Goal: Task Accomplishment & Management: Manage account settings

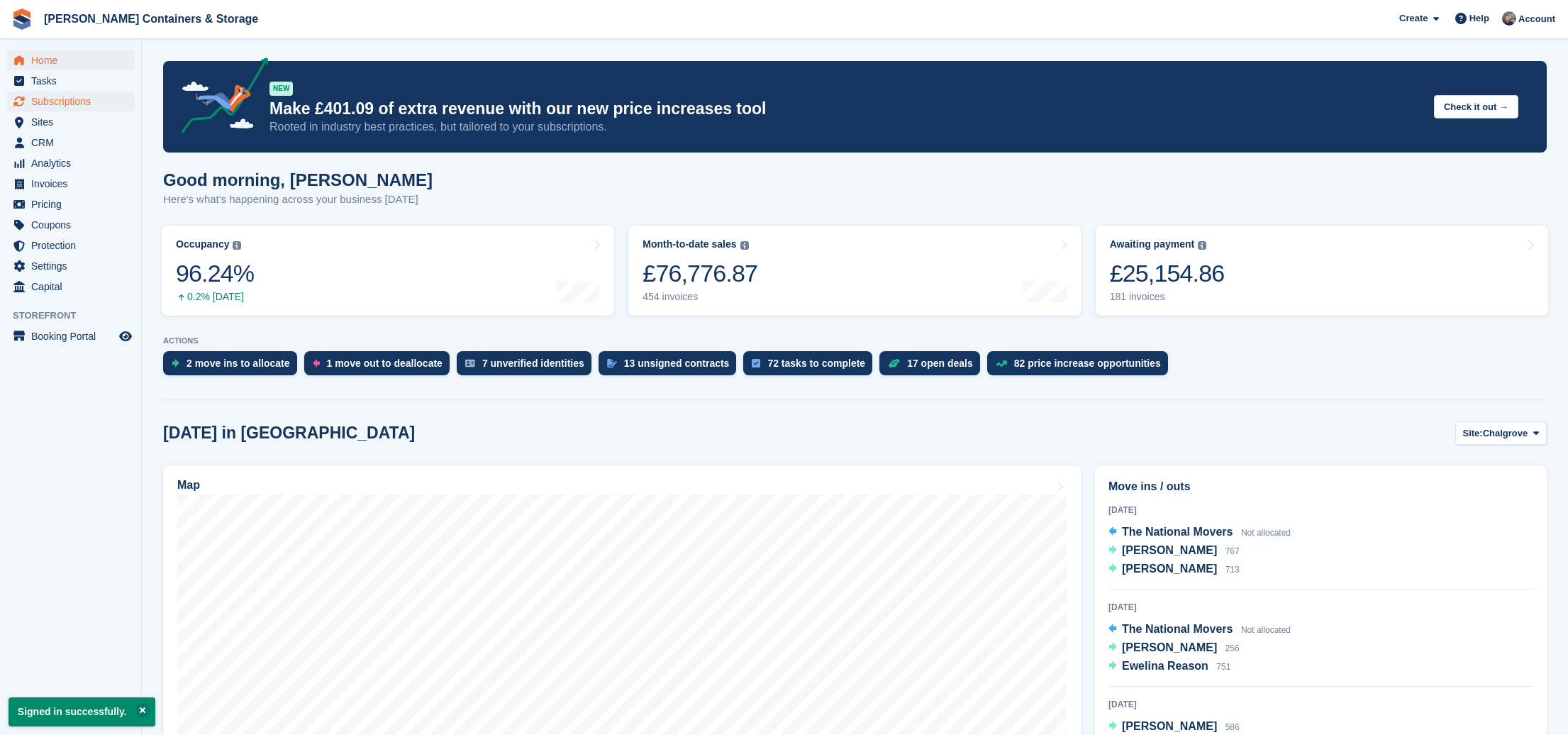
click at [68, 106] on span "Subscriptions" at bounding box center [74, 102] width 85 height 20
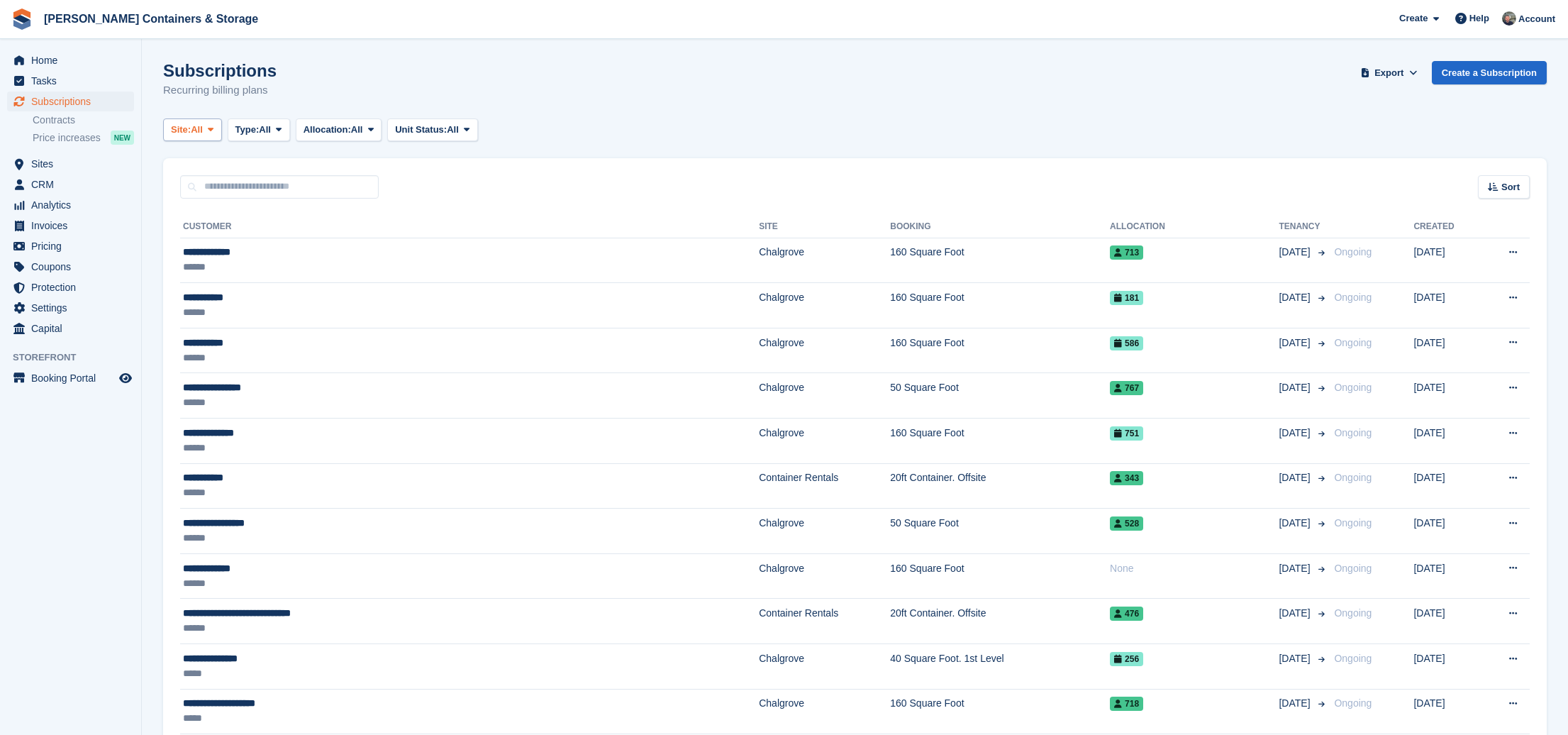
click at [209, 130] on button "Site: All" at bounding box center [192, 130] width 59 height 23
click at [218, 196] on link "Chalgrove" at bounding box center [230, 189] width 123 height 26
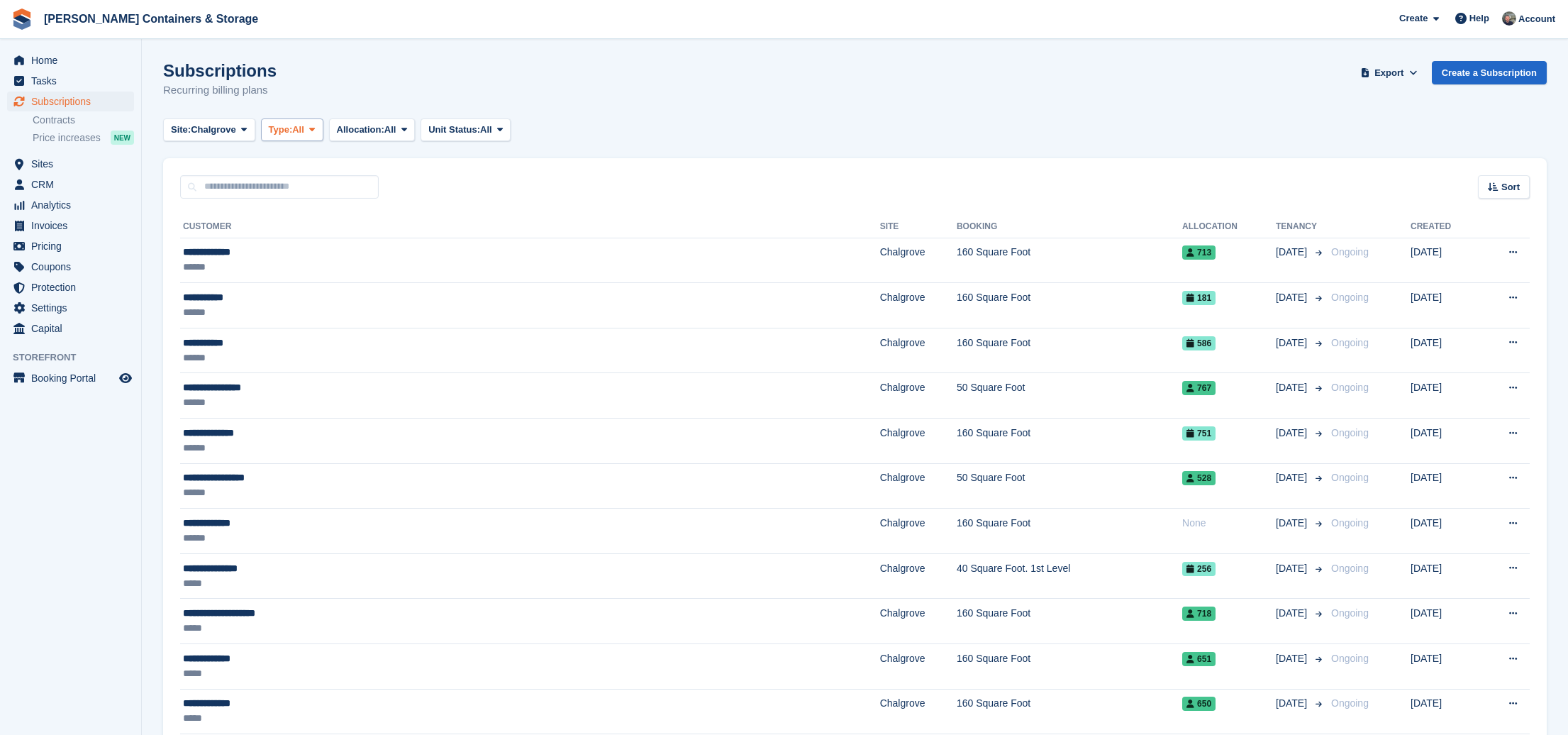
click at [292, 132] on span "Type:" at bounding box center [281, 130] width 24 height 15
click at [345, 232] on link "Active" at bounding box center [329, 240] width 123 height 26
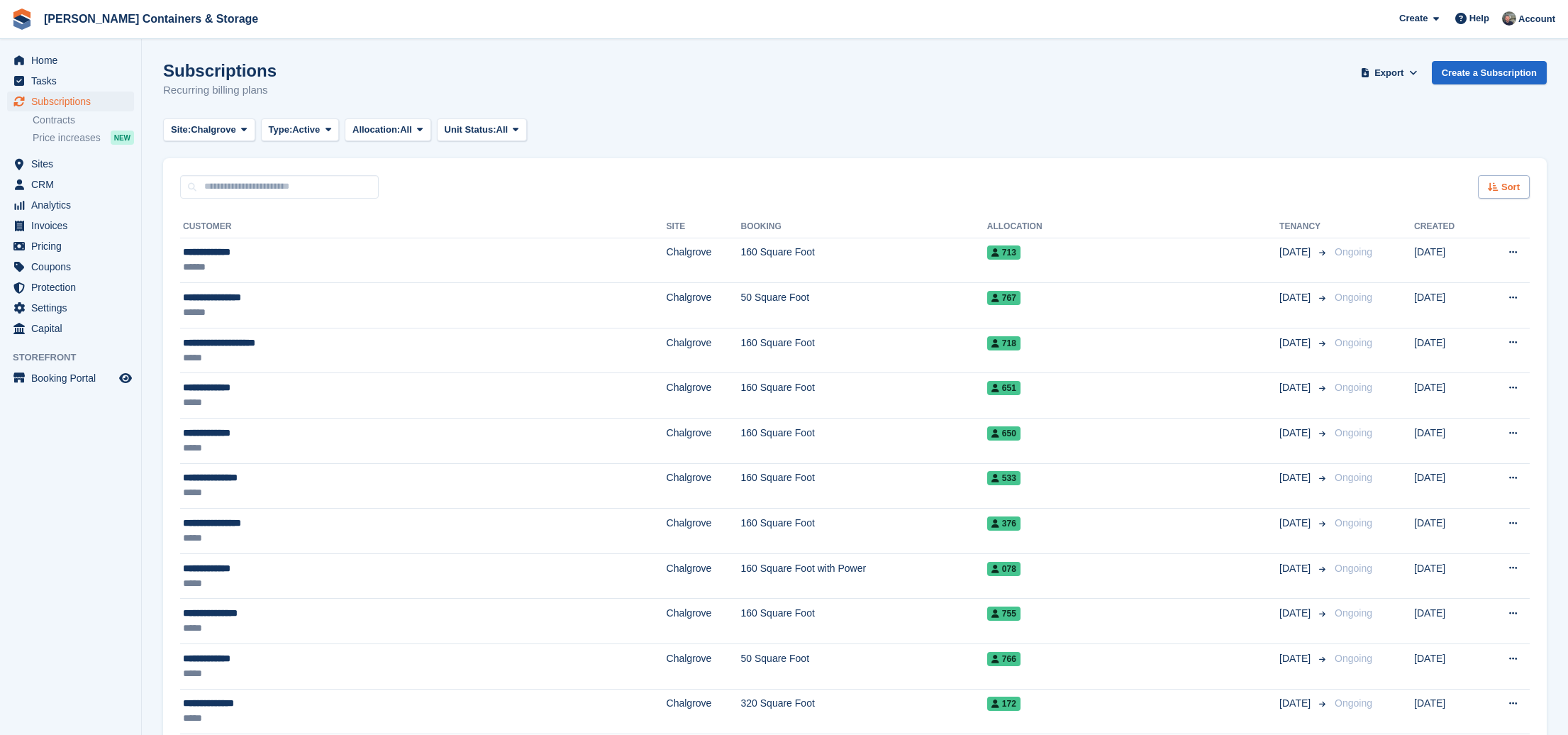
click at [1509, 181] on span "Sort" at bounding box center [1510, 188] width 19 height 15
click at [1430, 271] on span "Move in date" at bounding box center [1445, 276] width 56 height 11
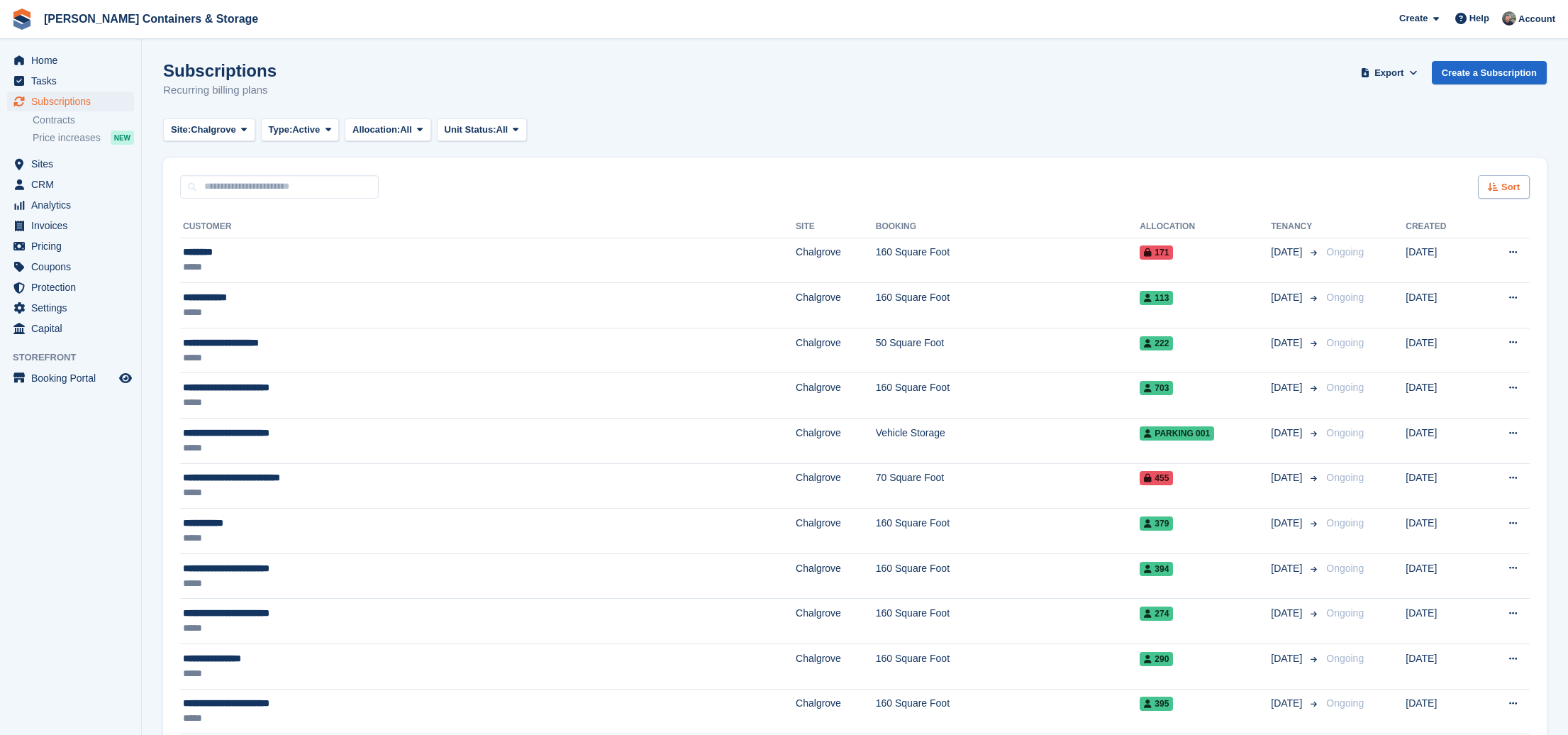
click at [1491, 189] on icon at bounding box center [1492, 186] width 10 height 9
click at [1488, 351] on span "Move in (newest first)" at bounding box center [1465, 352] width 102 height 11
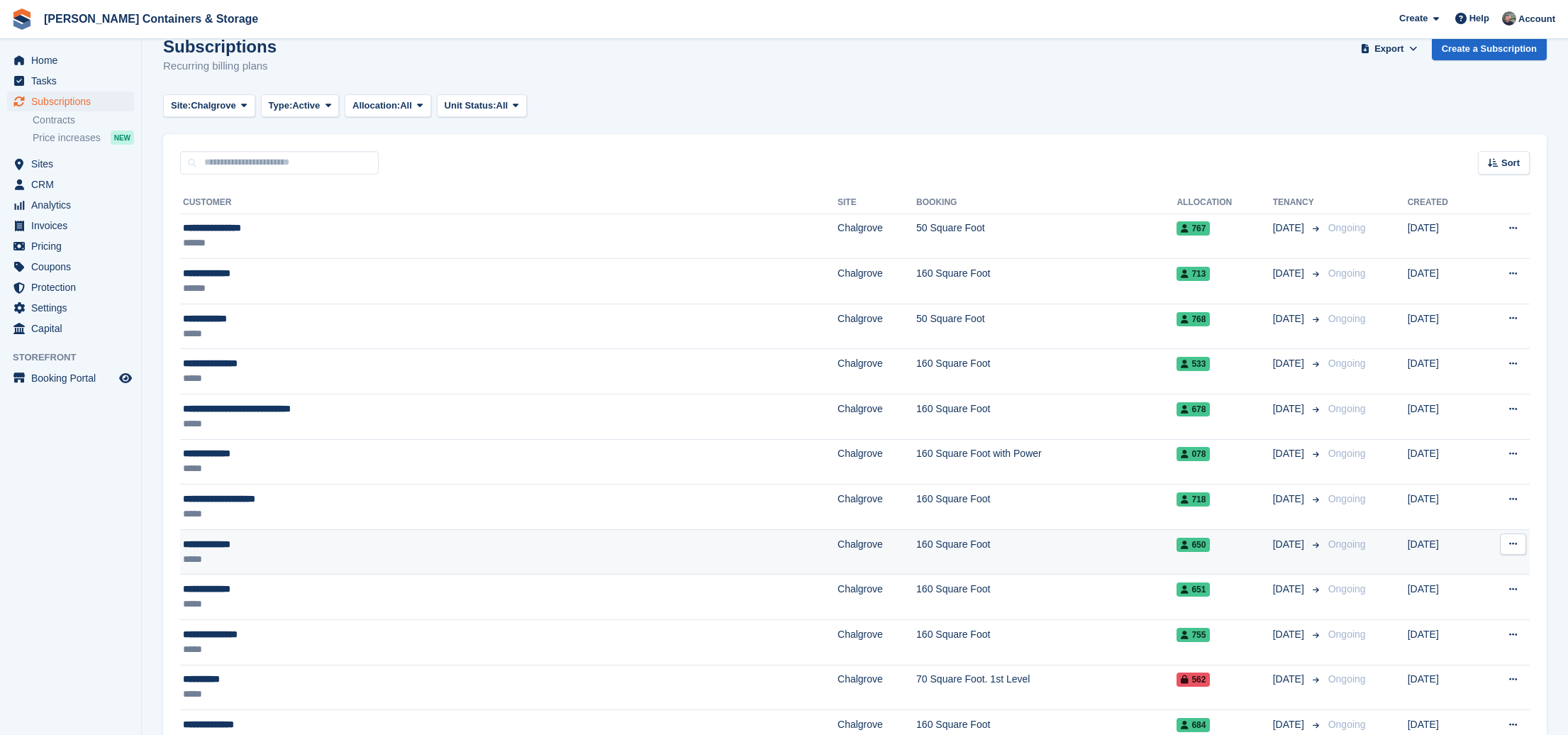
scroll to position [23, 0]
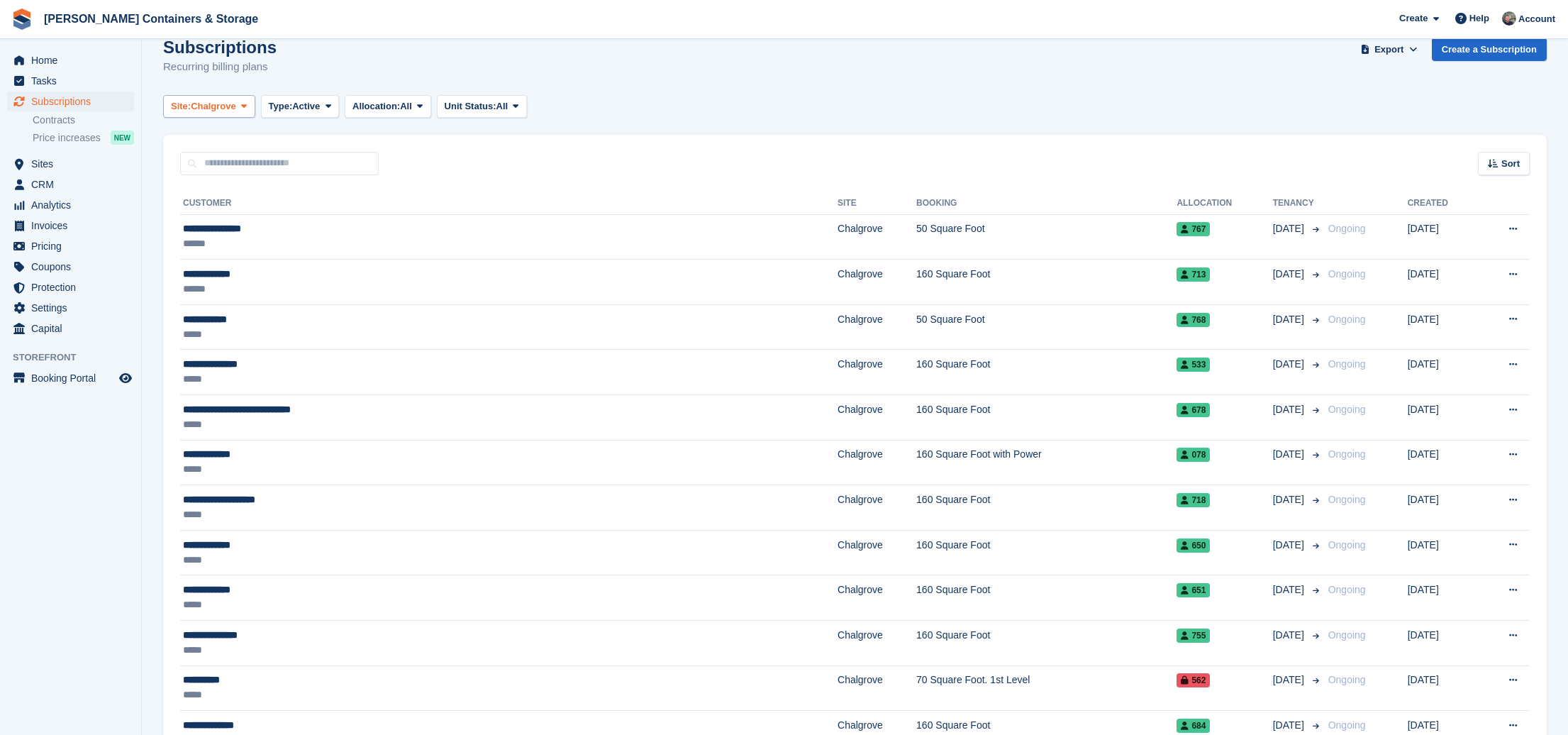
drag, startPoint x: 206, startPoint y: 104, endPoint x: 246, endPoint y: 116, distance: 41.8
click at [206, 104] on span "Chalgrove" at bounding box center [214, 106] width 45 height 15
click at [269, 114] on button "Type: Active" at bounding box center [301, 106] width 79 height 23
click at [339, 247] on link "Ending" at bounding box center [329, 242] width 123 height 26
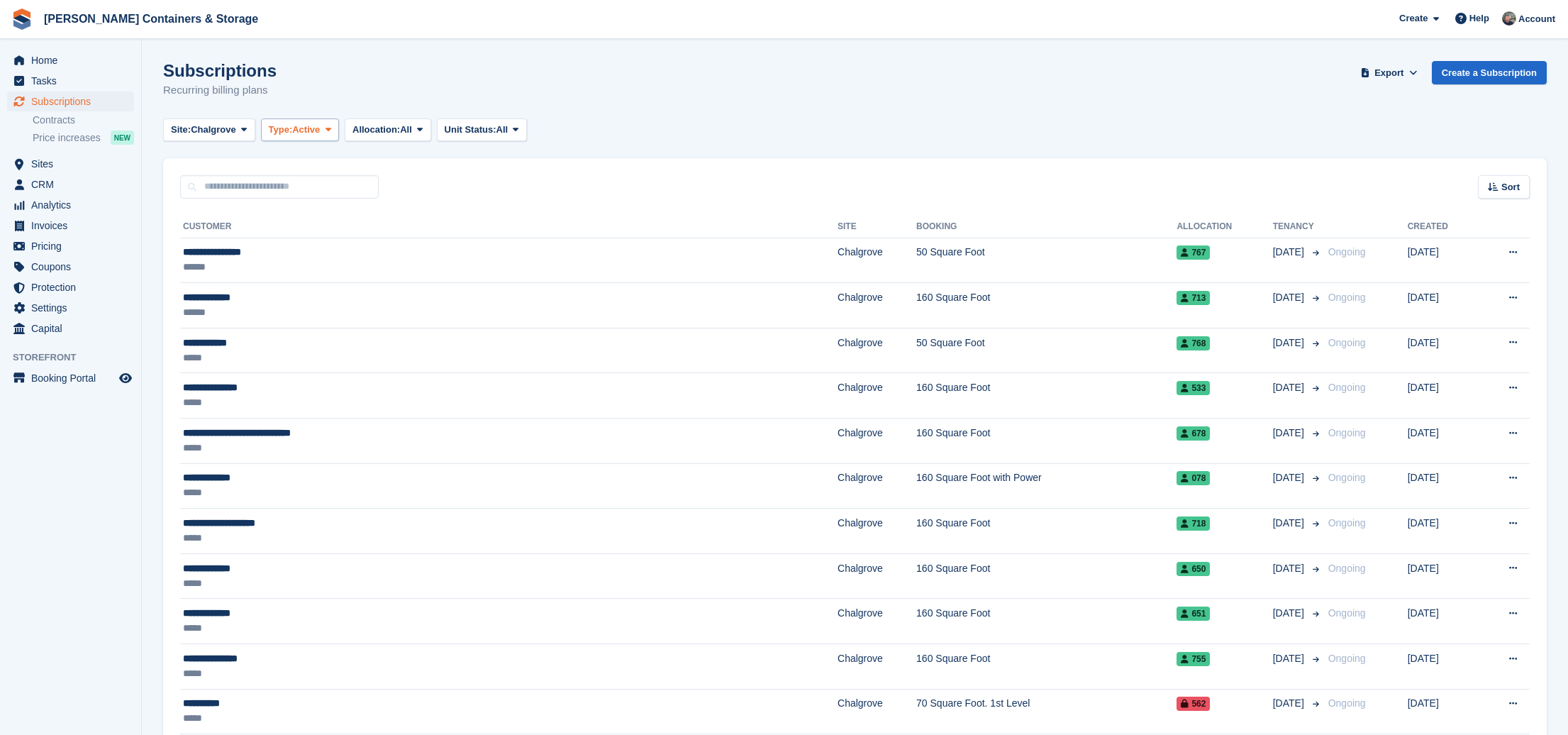
click at [292, 127] on span "Type:" at bounding box center [281, 130] width 24 height 15
click at [323, 210] on link "Previous" at bounding box center [329, 214] width 123 height 26
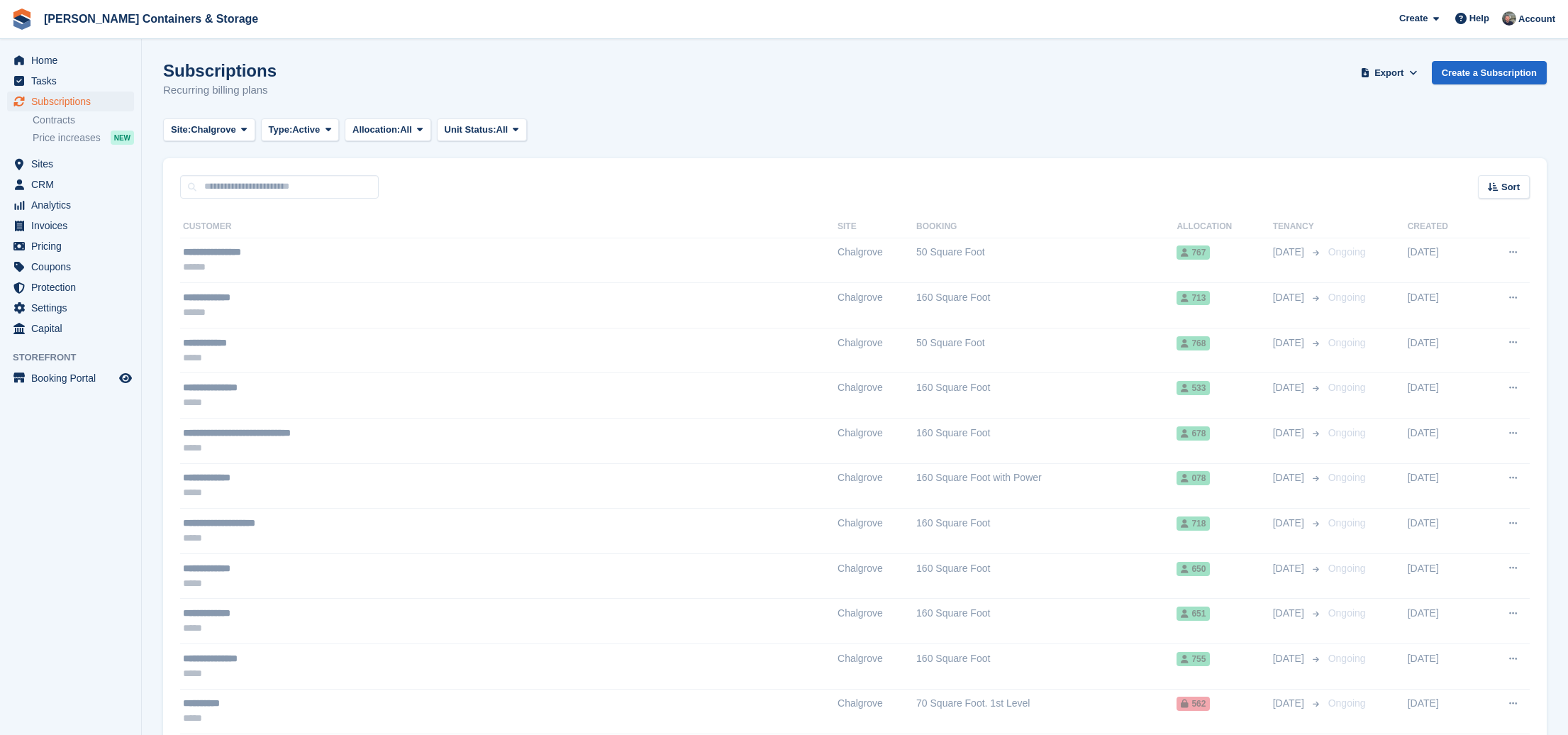
scroll to position [1, 0]
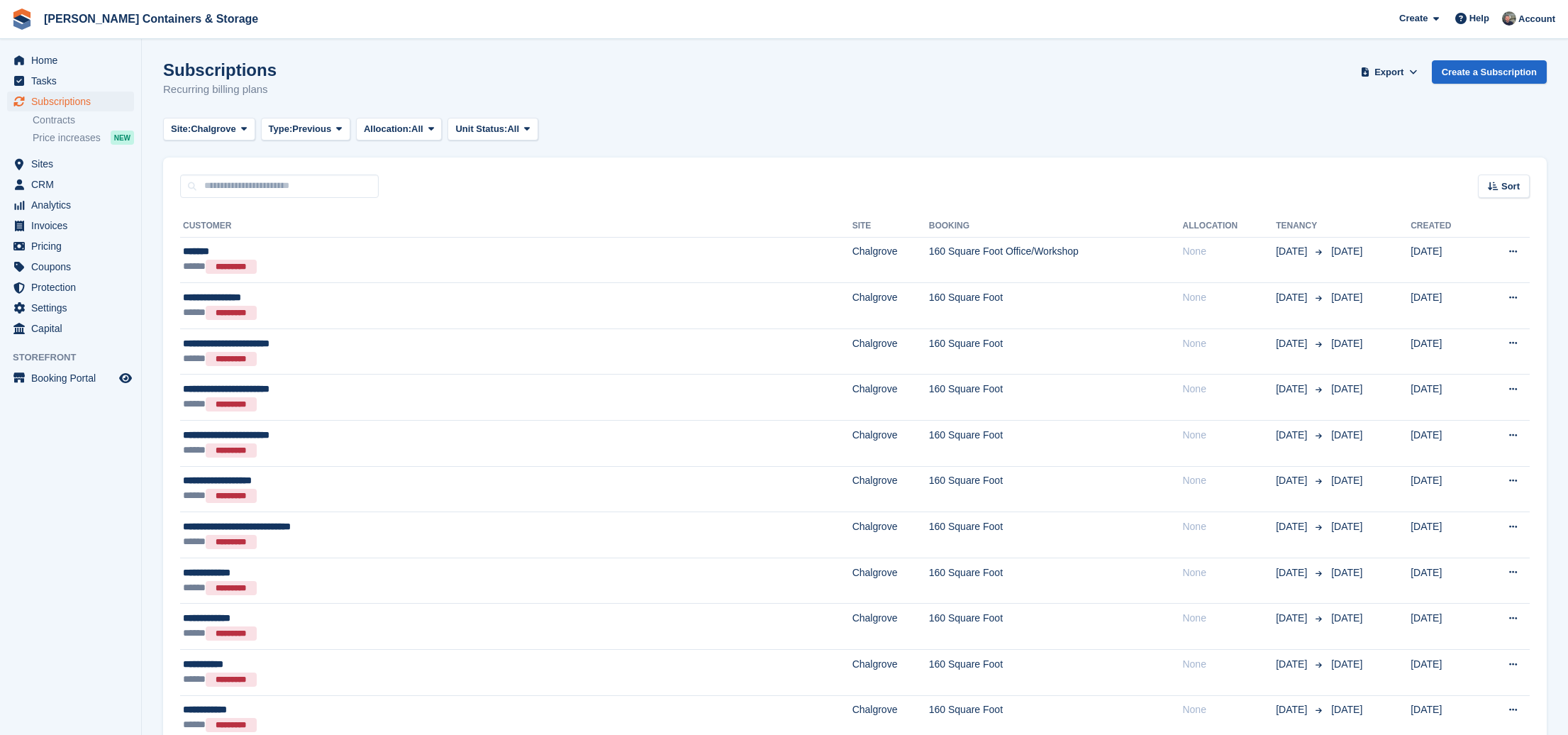
drag, startPoint x: 1511, startPoint y: 181, endPoint x: 1475, endPoint y: 324, distance: 147.5
click at [1512, 184] on span "Sort" at bounding box center [1510, 187] width 19 height 15
click at [1454, 292] on span "Move out date" at bounding box center [1448, 293] width 63 height 11
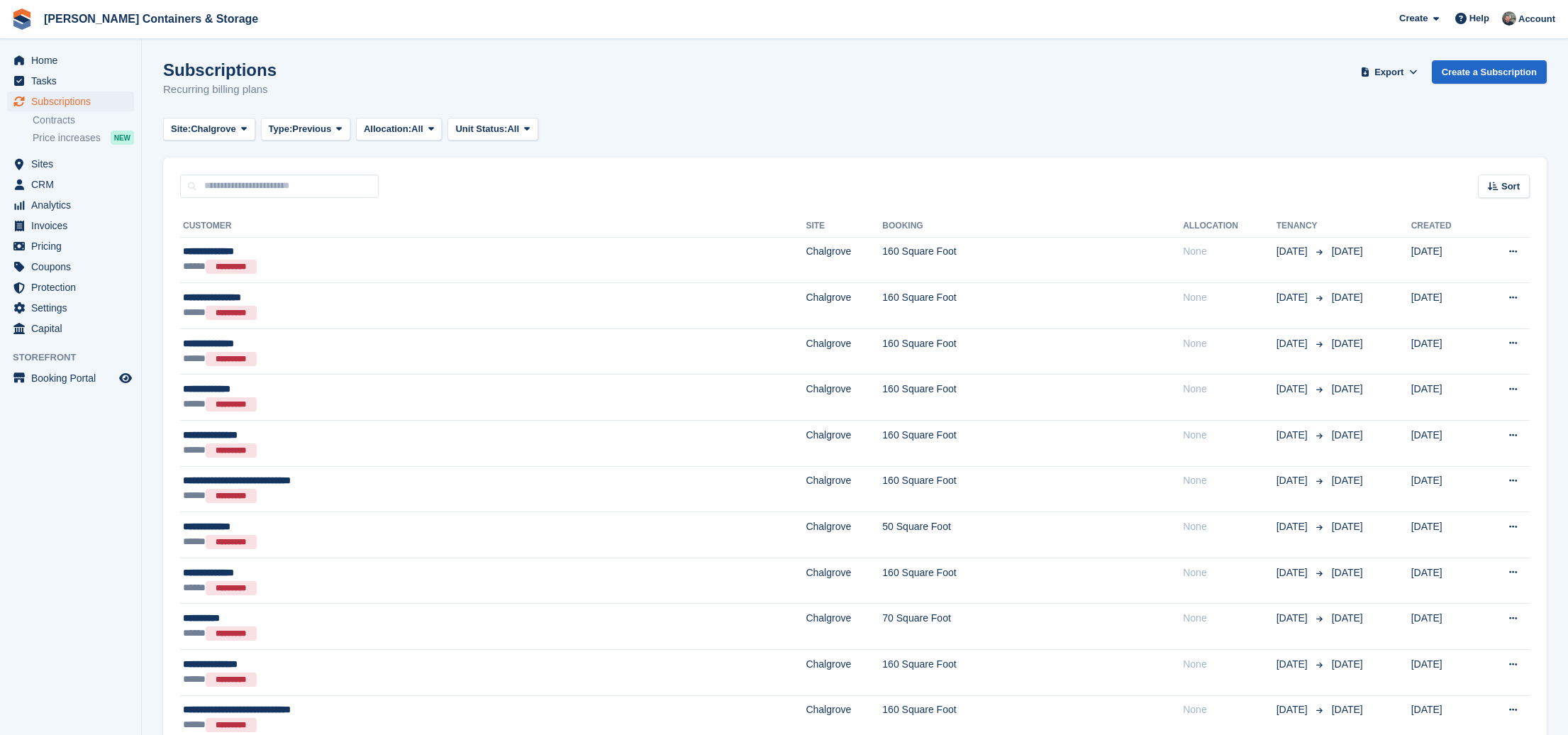
drag, startPoint x: 1518, startPoint y: 194, endPoint x: 1524, endPoint y: 249, distance: 55.3
click at [1518, 194] on div "Sort" at bounding box center [1504, 186] width 52 height 23
click at [1495, 352] on span "Move out (newest first)" at bounding box center [1464, 351] width 108 height 11
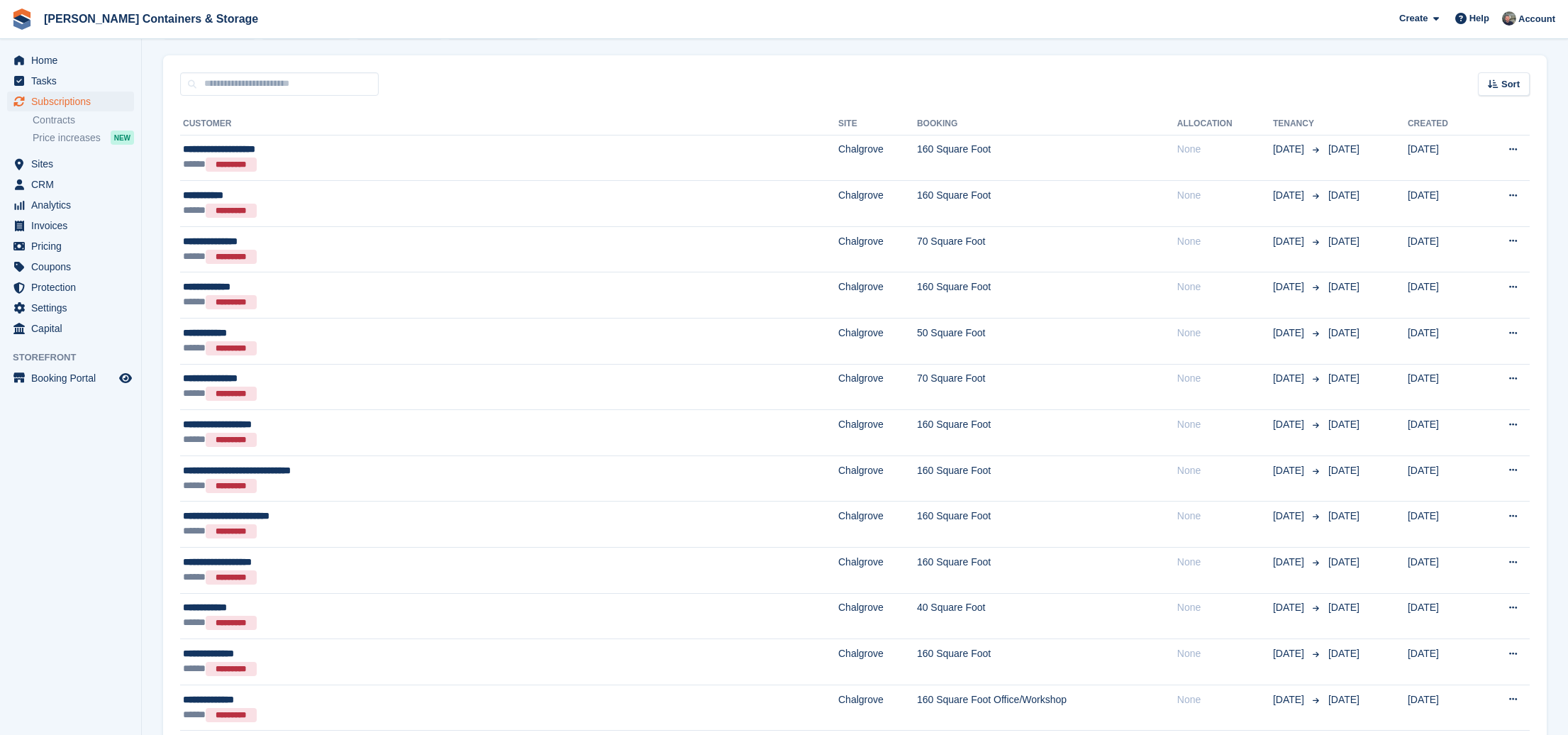
scroll to position [27, 0]
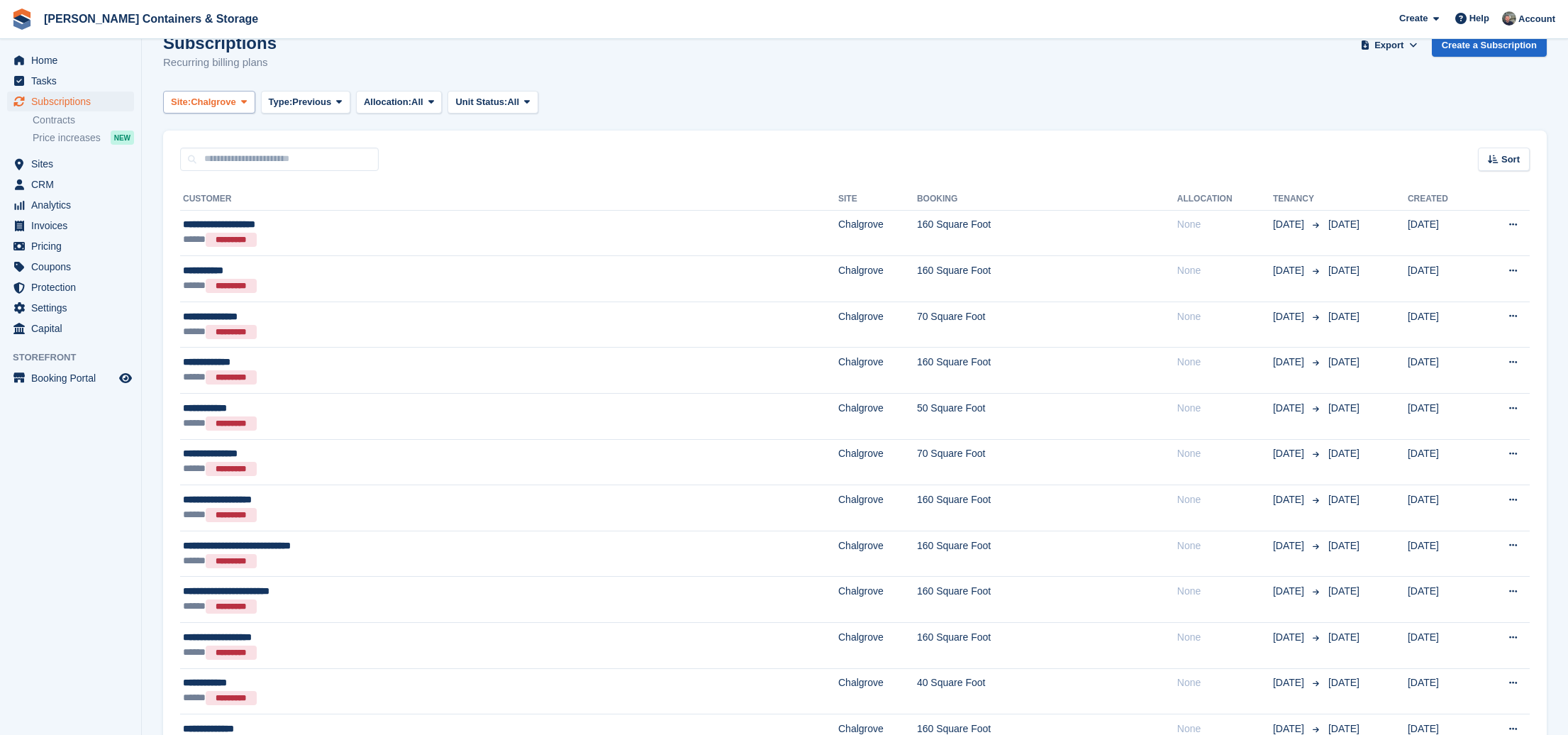
click at [204, 92] on button "Site: Chalgrove" at bounding box center [209, 102] width 92 height 23
click at [331, 98] on span "Previous" at bounding box center [312, 102] width 39 height 15
click at [352, 213] on link "Active" at bounding box center [329, 212] width 123 height 26
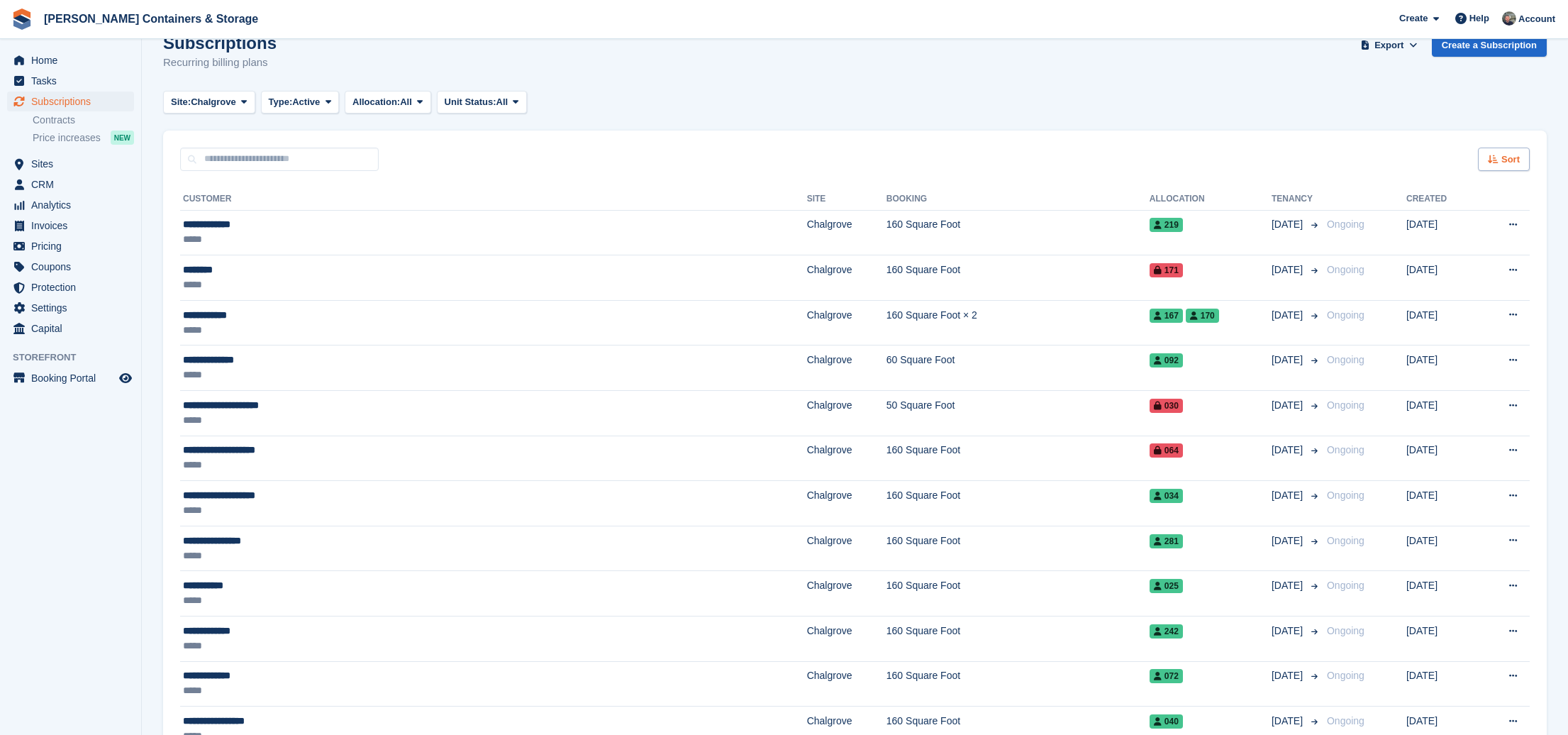
click at [1524, 151] on div "Sort" at bounding box center [1504, 159] width 52 height 23
click at [1462, 301] on span "Move out (oldest first)" at bounding box center [1462, 307] width 103 height 11
click at [1522, 159] on div "Sort" at bounding box center [1504, 159] width 52 height 23
click at [1437, 247] on span "Move in date" at bounding box center [1440, 248] width 56 height 11
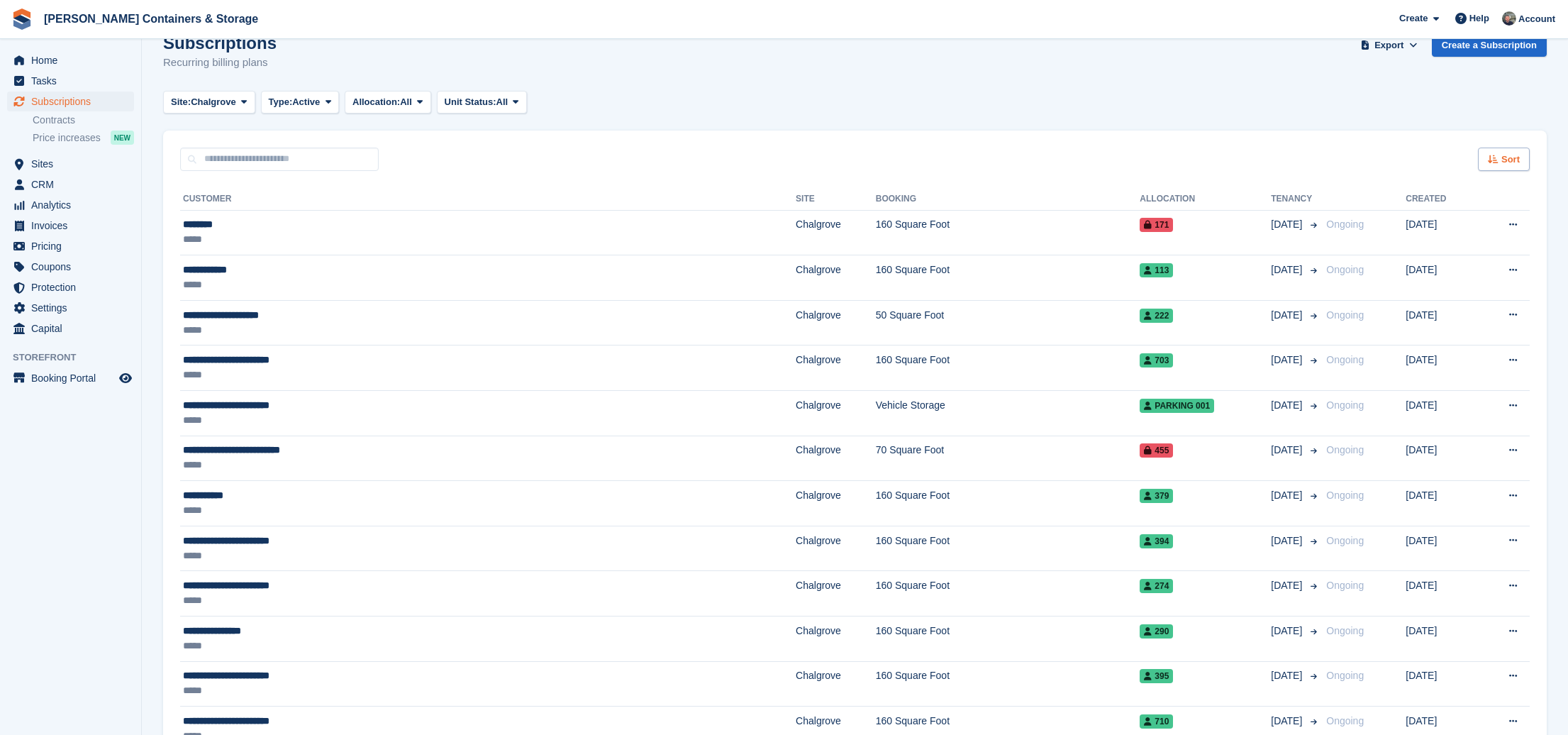
click at [1502, 164] on span "Sort" at bounding box center [1510, 160] width 19 height 15
click at [1482, 328] on span "Move in (newest first)" at bounding box center [1465, 325] width 102 height 11
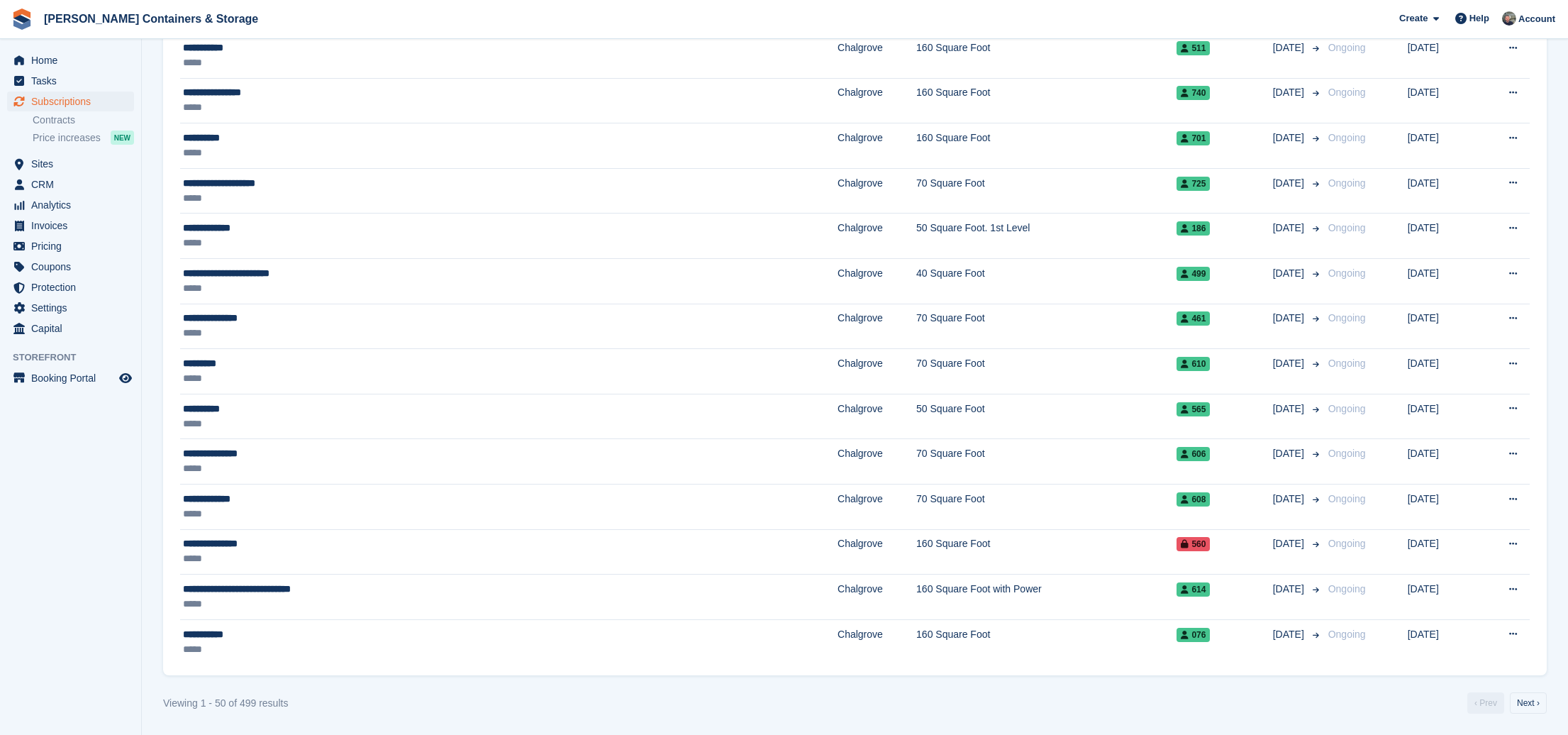
scroll to position [1829, 0]
click at [1543, 708] on link "Next ›" at bounding box center [1529, 703] width 37 height 21
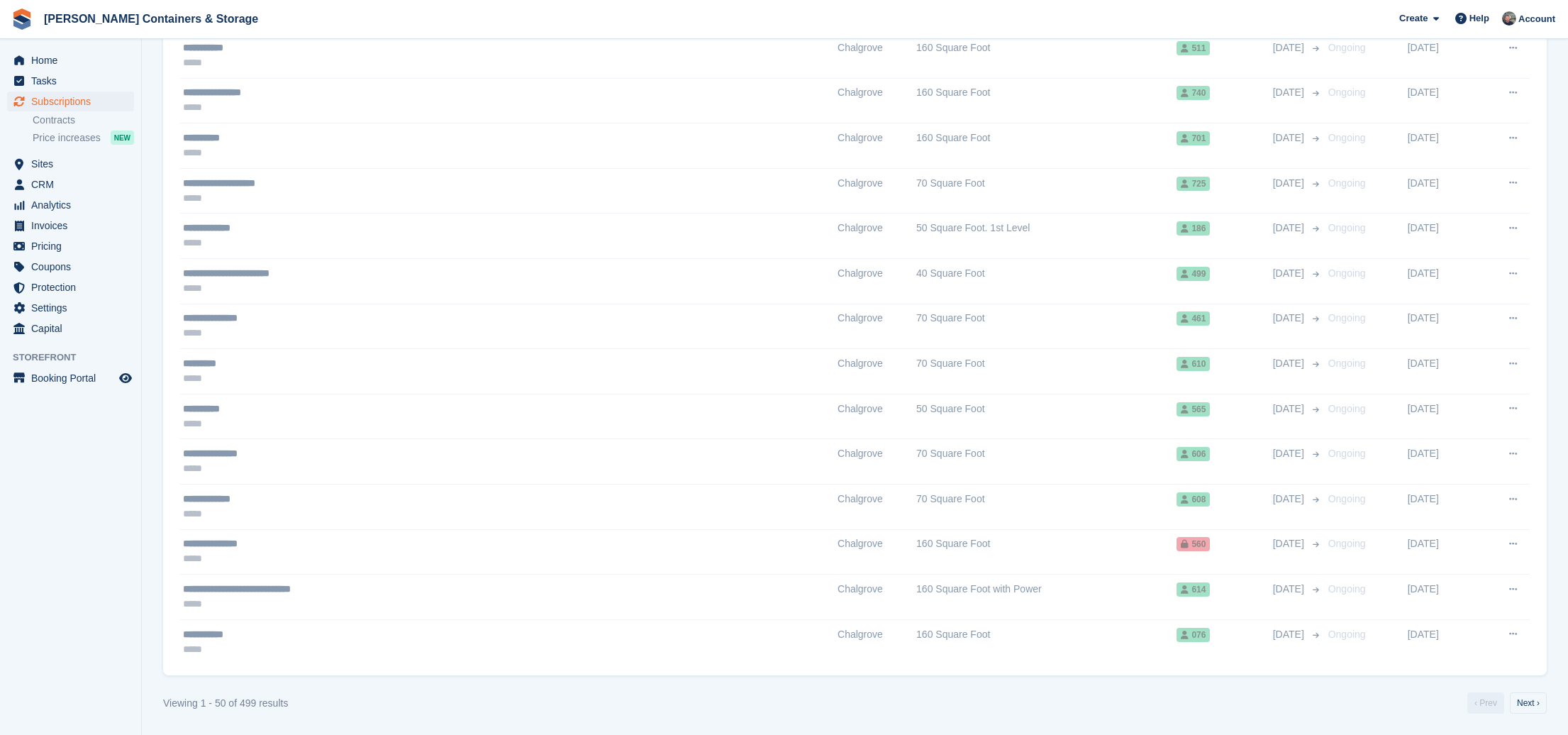
scroll to position [1829, 2]
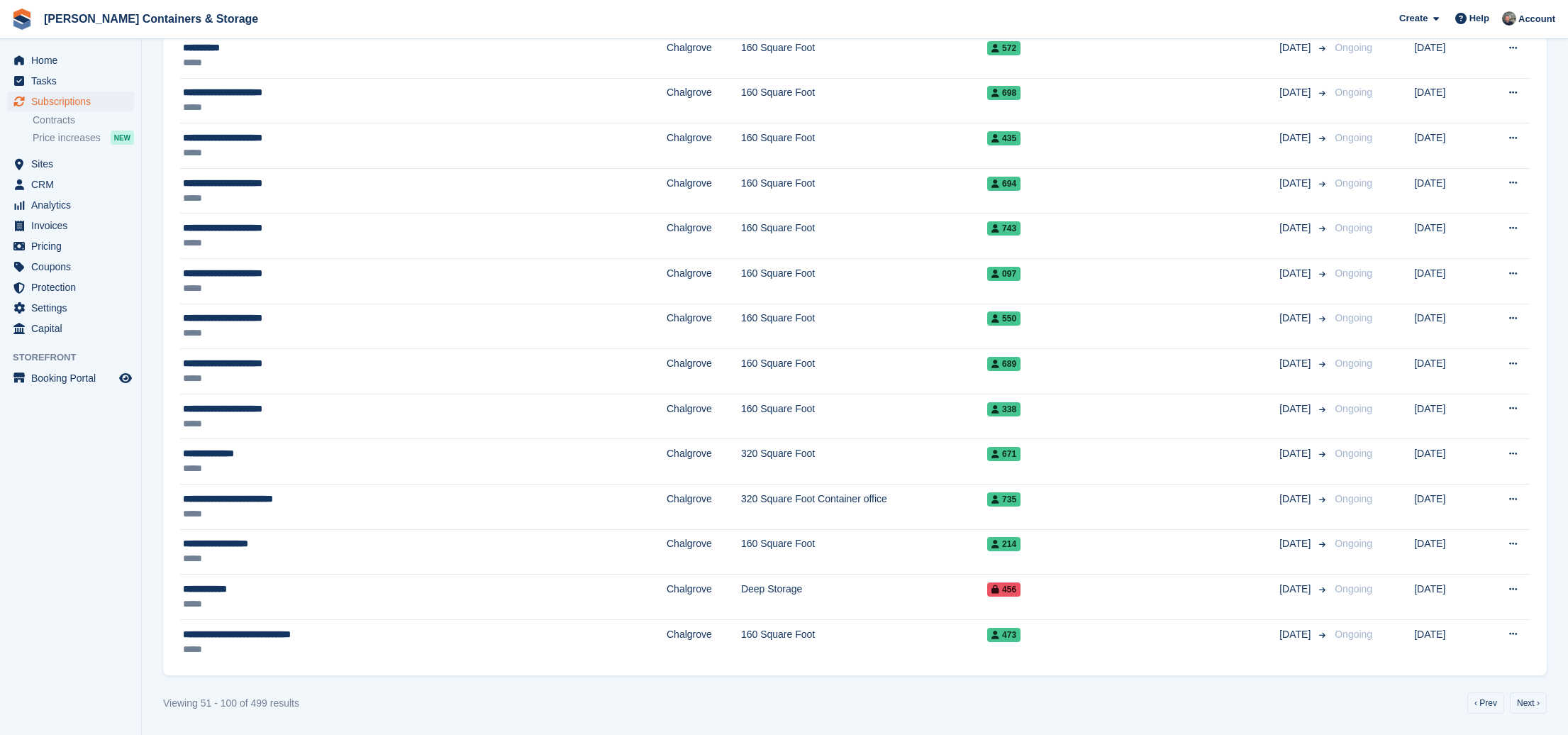
scroll to position [1829, 0]
click at [1458, 701] on div "Viewing 51 - 100 of 499 results ‹ Prev Next ›" at bounding box center [854, 703] width 1383 height 21
click at [1467, 701] on link "‹ Prev" at bounding box center [1486, 703] width 37 height 21
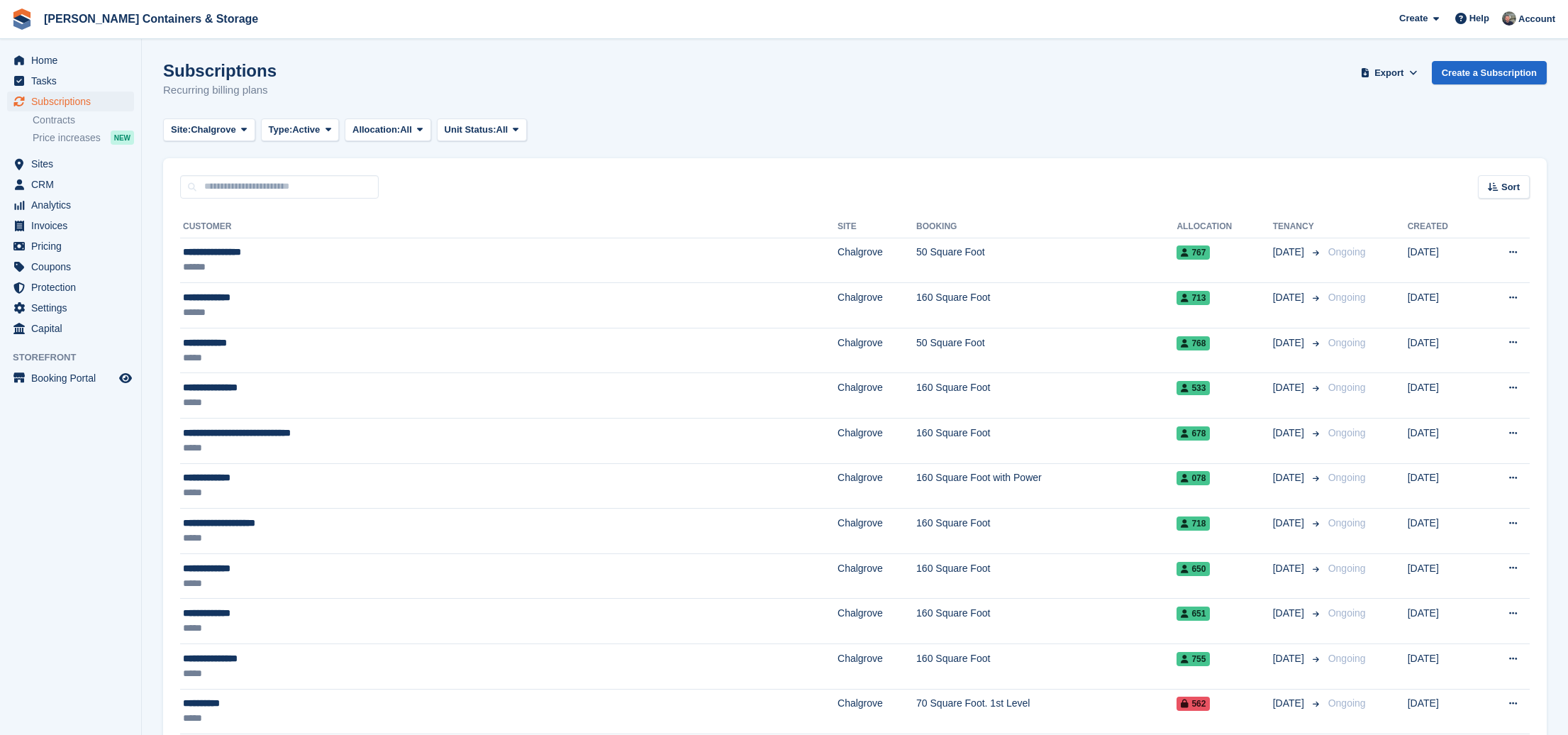
scroll to position [1, 0]
click at [292, 133] on span "Type:" at bounding box center [281, 129] width 24 height 15
click at [322, 201] on link "Previous" at bounding box center [329, 214] width 123 height 26
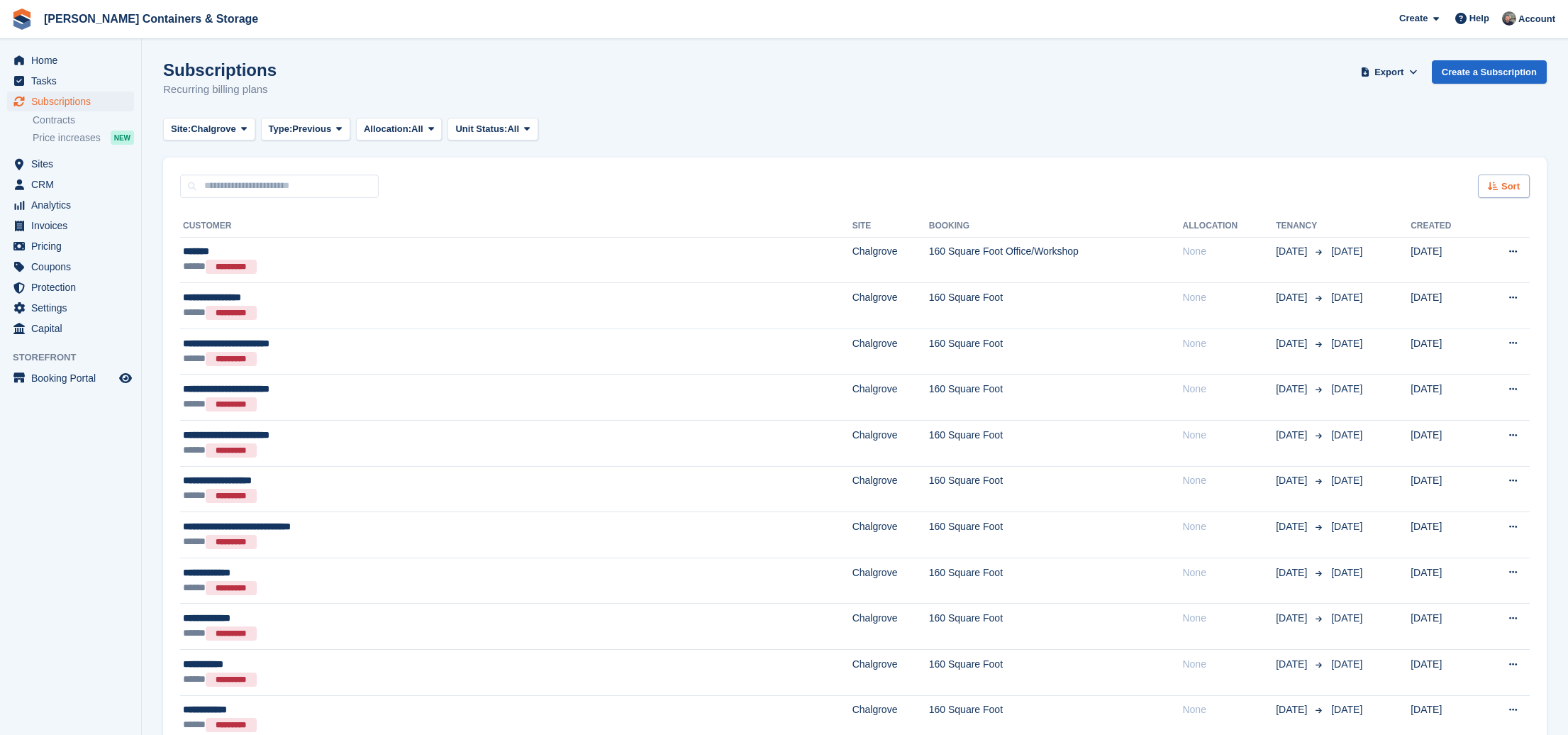
click at [1484, 180] on div "Sort" at bounding box center [1504, 186] width 52 height 23
click at [1446, 299] on div "Move out date" at bounding box center [1464, 293] width 129 height 15
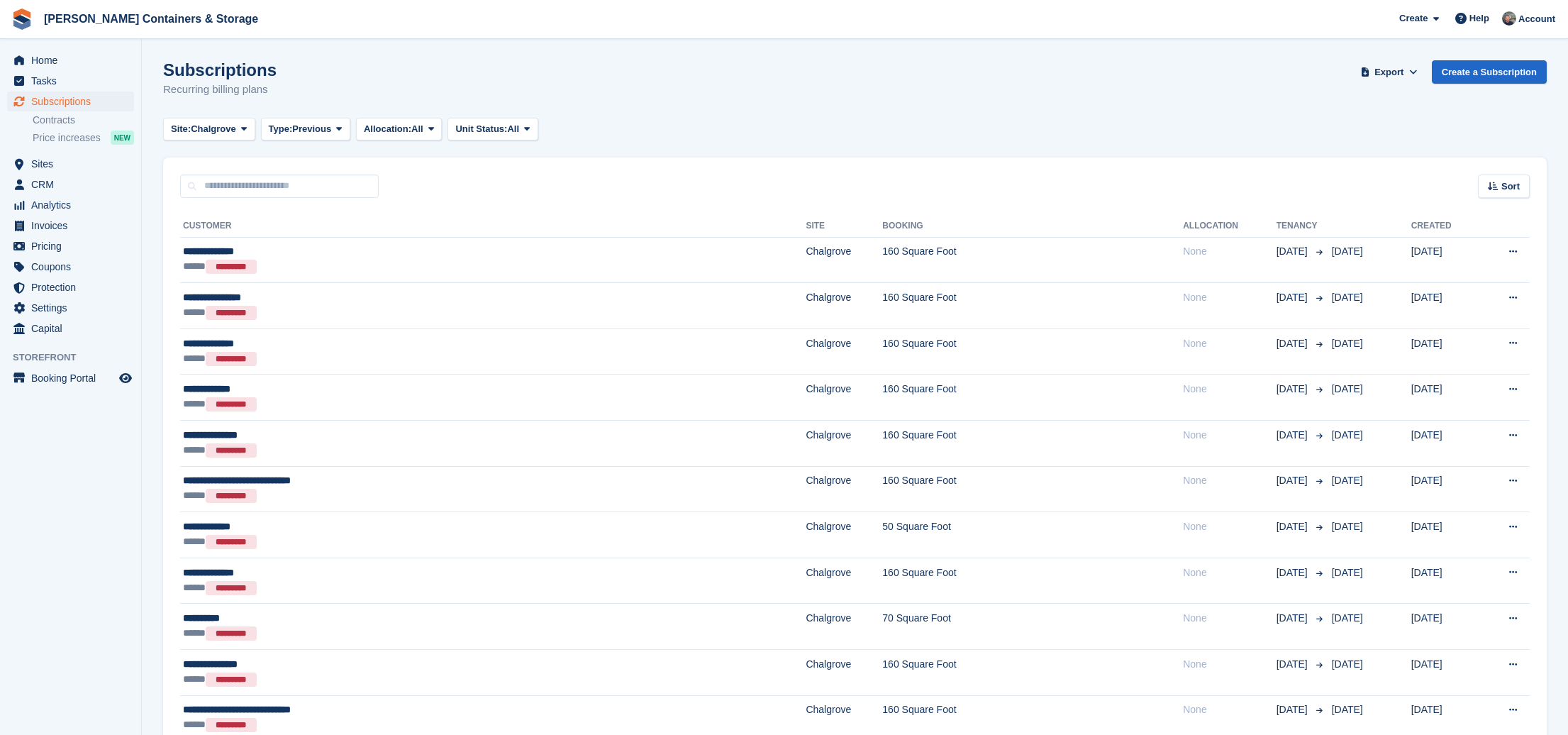
drag, startPoint x: 1516, startPoint y: 192, endPoint x: 1479, endPoint y: 310, distance: 123.7
click at [1516, 192] on span "Sort" at bounding box center [1510, 187] width 19 height 15
click at [1481, 346] on span "Move out (newest first)" at bounding box center [1464, 351] width 108 height 11
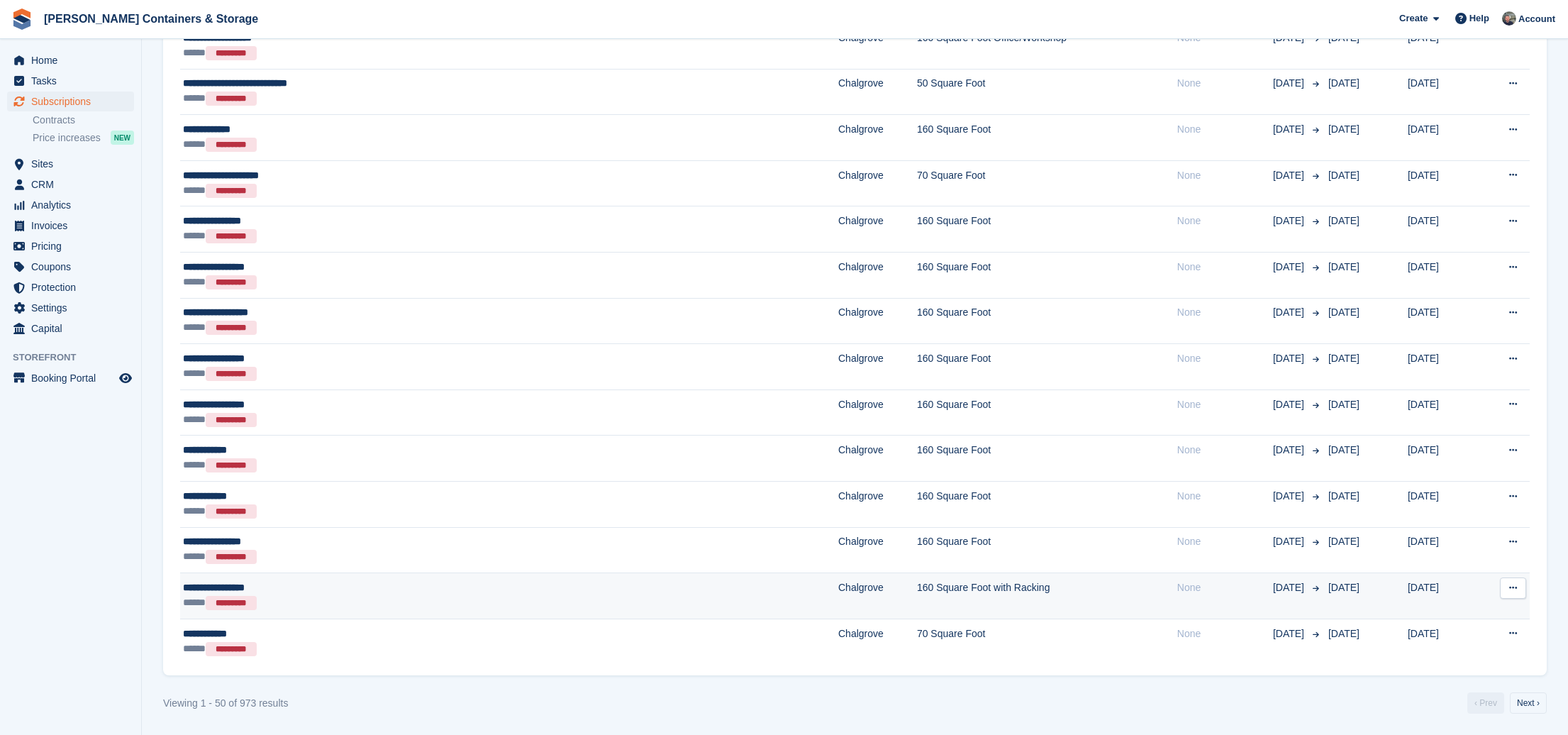
scroll to position [1864, 0]
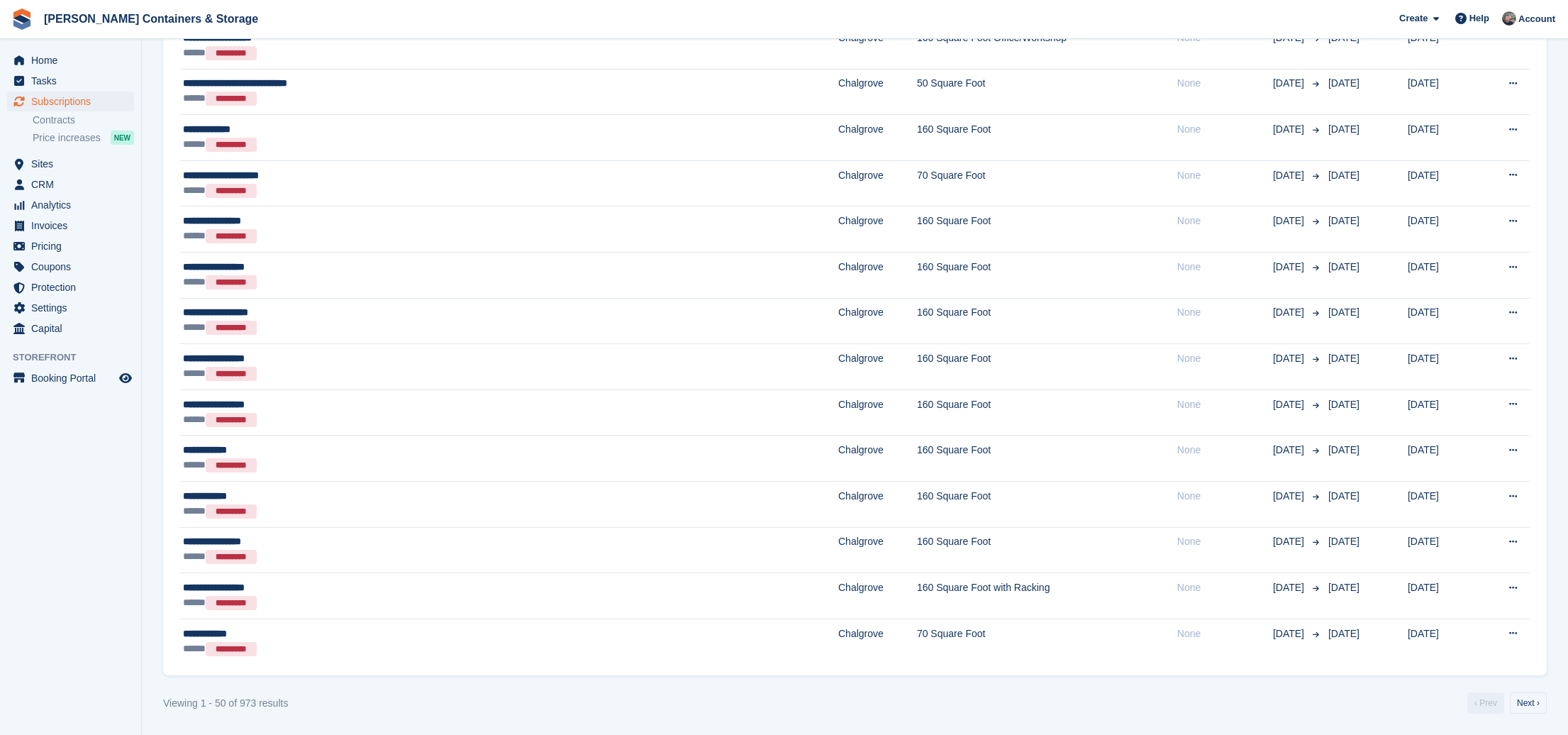
click at [1529, 693] on link "Next ›" at bounding box center [1529, 703] width 37 height 21
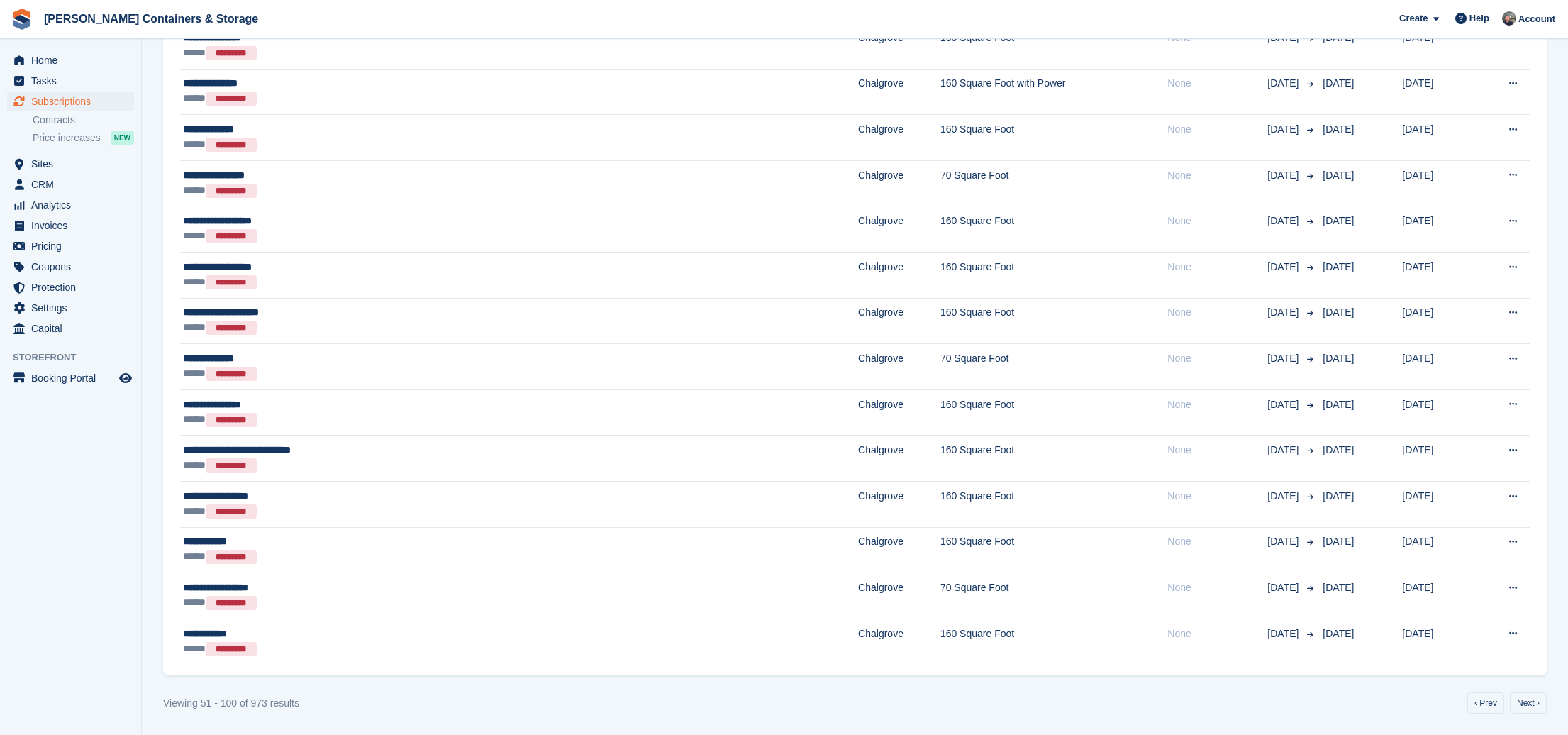
scroll to position [1864, 0]
click at [1502, 708] on nav "‹ Prev Next ›" at bounding box center [1507, 703] width 85 height 21
click at [1464, 699] on nav "‹ Prev Next ›" at bounding box center [1507, 703] width 85 height 21
drag, startPoint x: 1483, startPoint y: 700, endPoint x: 1427, endPoint y: 688, distance: 57.3
click at [1484, 700] on link "‹ Prev" at bounding box center [1486, 703] width 37 height 21
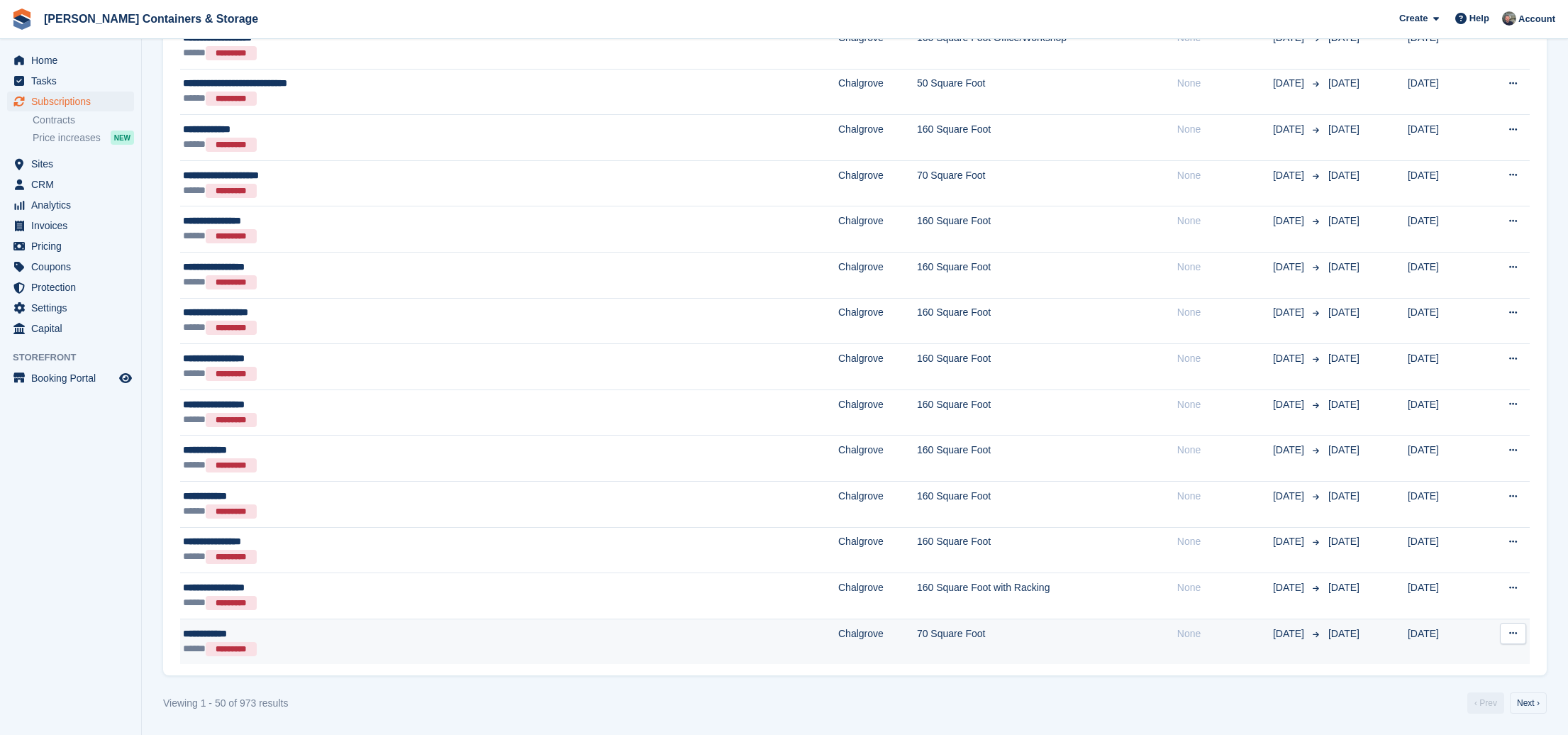
scroll to position [1864, 0]
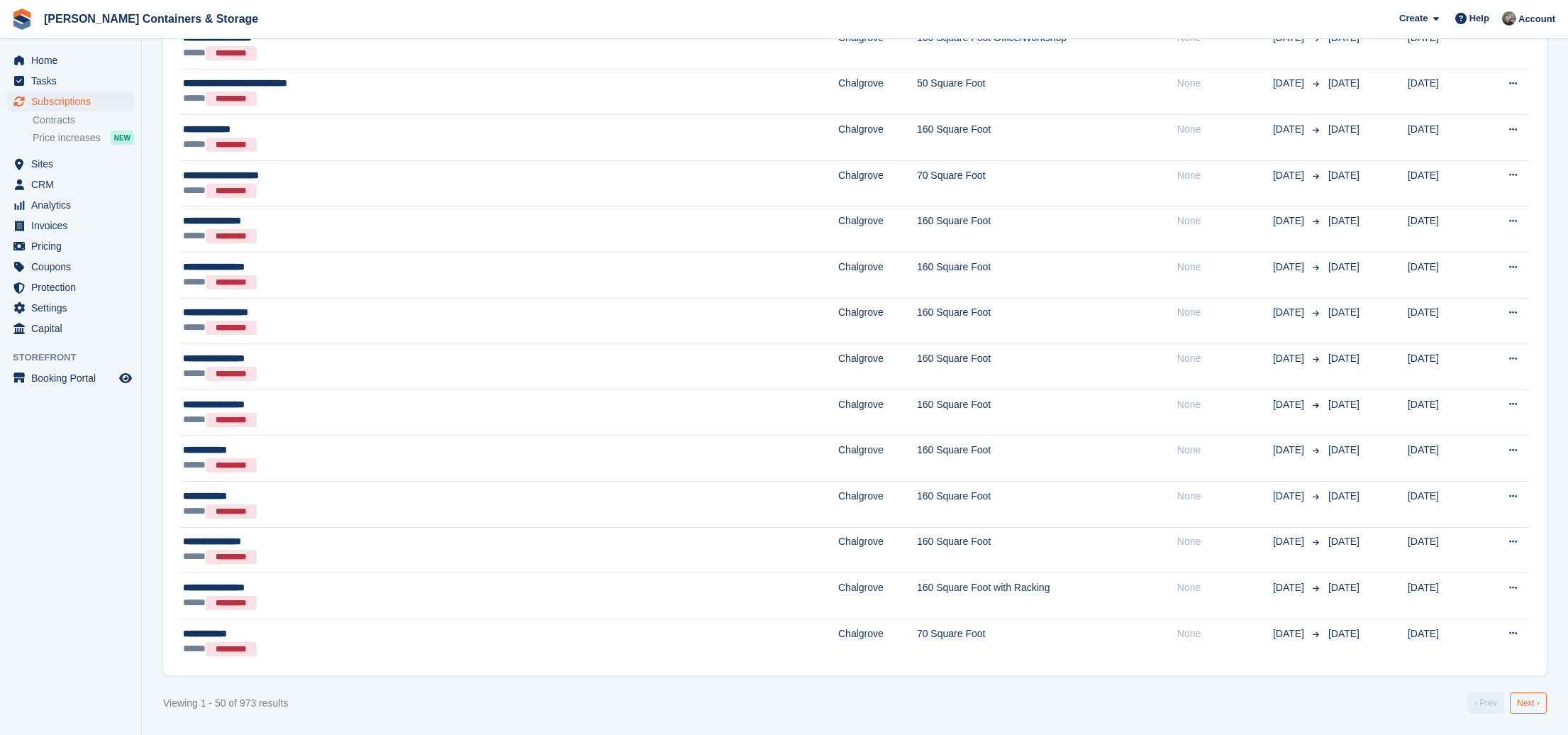
click at [1538, 703] on link "Next ›" at bounding box center [1529, 703] width 37 height 21
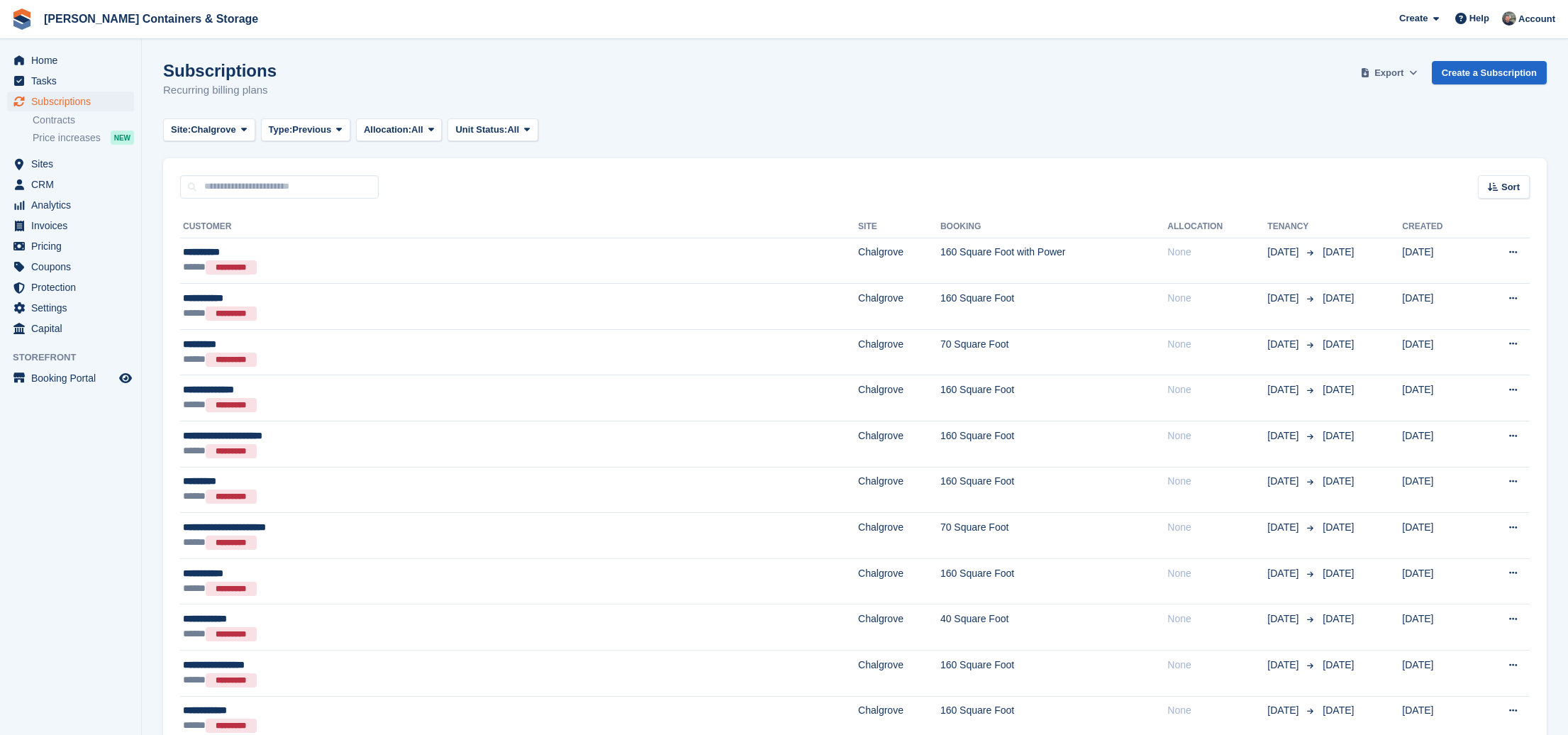
click at [1370, 77] on button "Export" at bounding box center [1388, 73] width 62 height 23
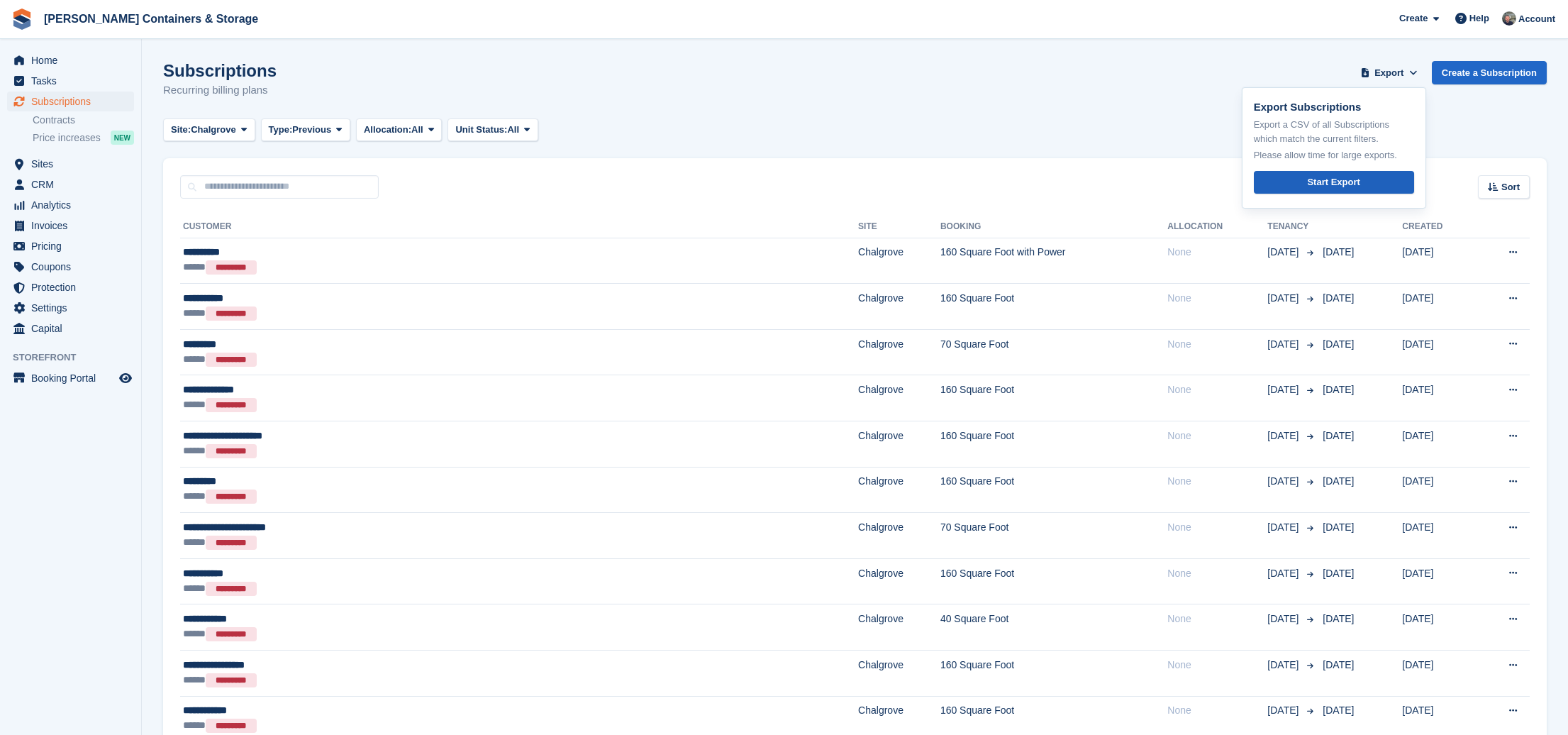
click at [1346, 176] on div "Start Export" at bounding box center [1333, 182] width 52 height 15
click at [64, 177] on span "CRM" at bounding box center [74, 185] width 85 height 20
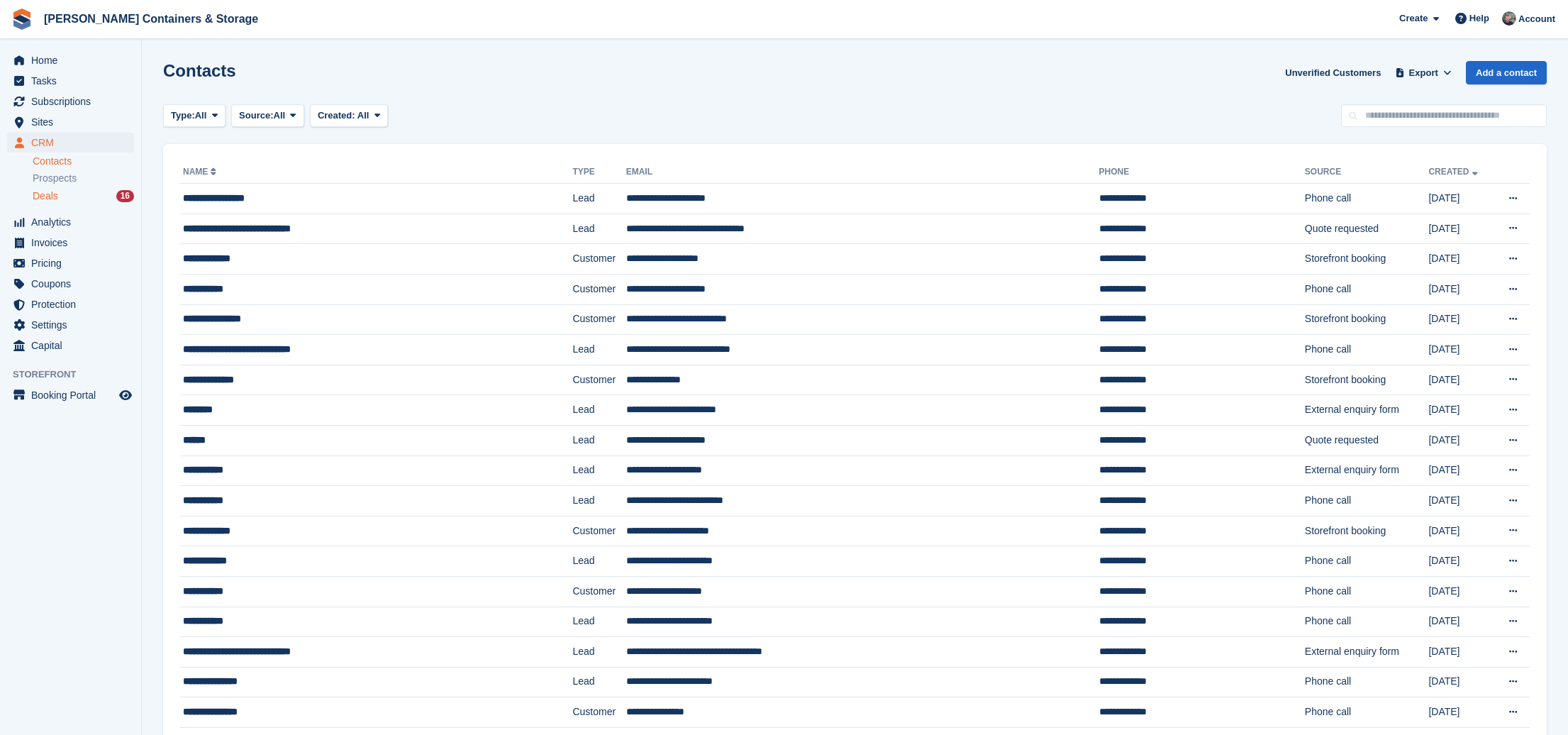
click at [59, 200] on div "Deals 16" at bounding box center [83, 196] width 102 height 14
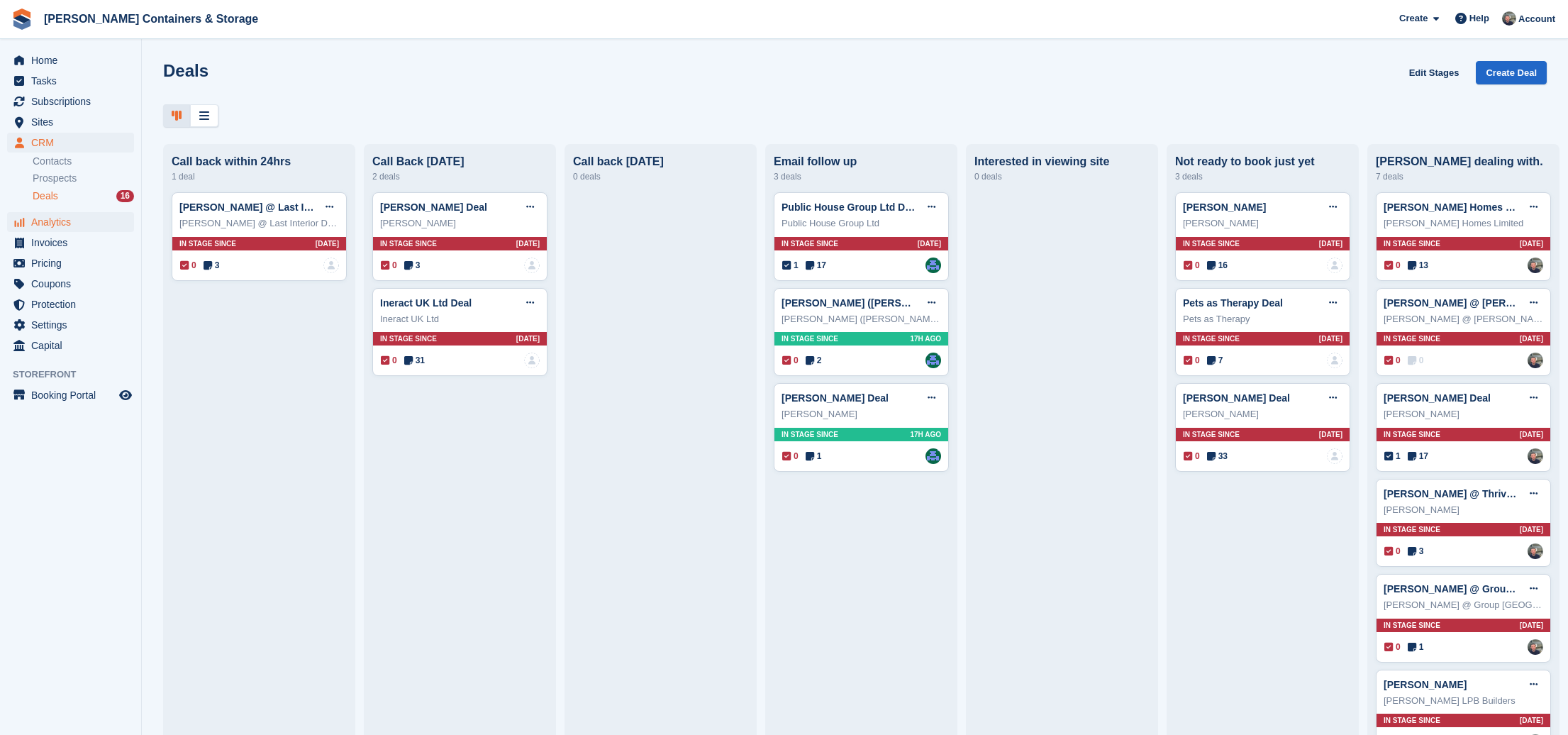
click at [73, 222] on span "Analytics" at bounding box center [74, 222] width 85 height 20
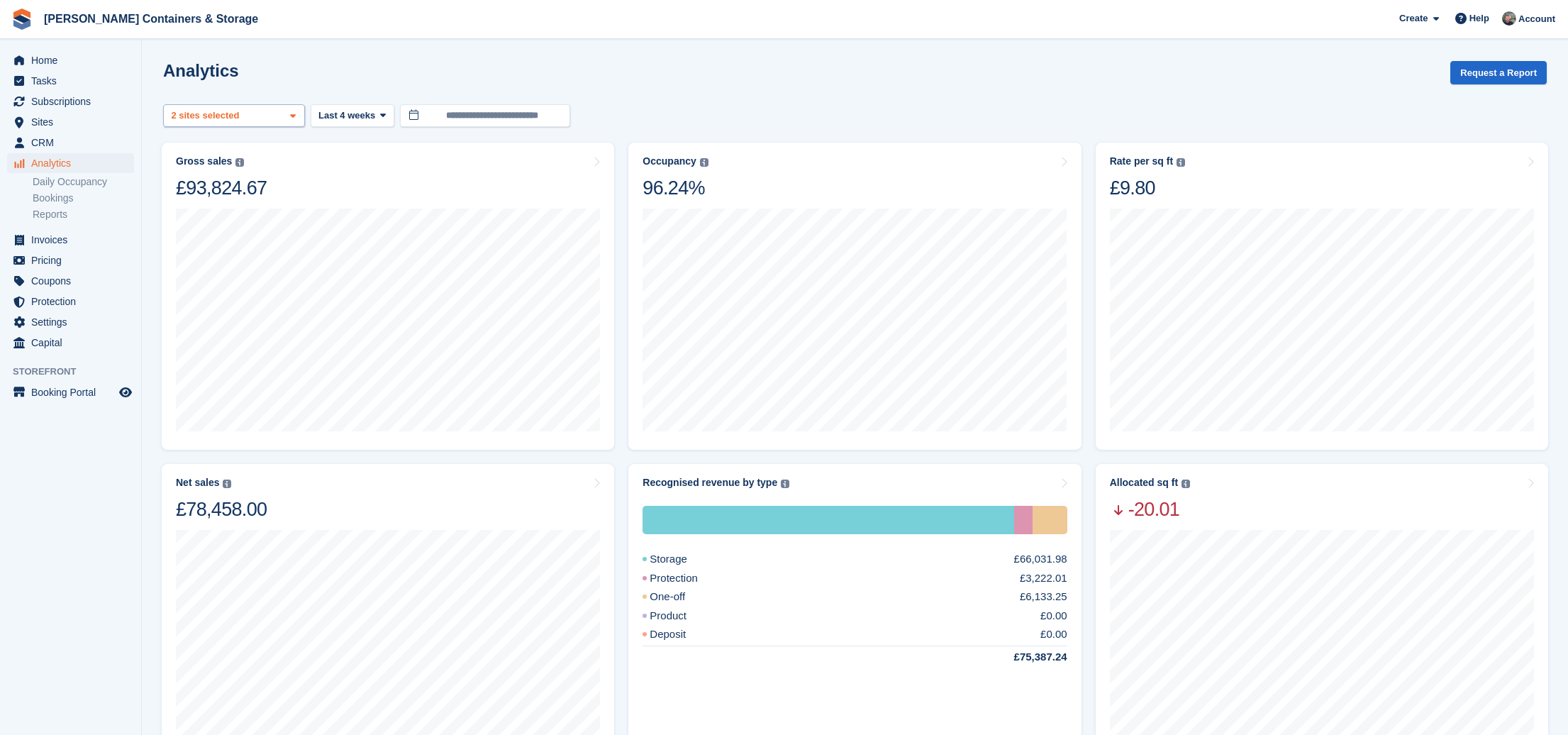
click at [254, 109] on div "Chalgrove 2 sites selected" at bounding box center [234, 115] width 142 height 23
click at [263, 205] on div "Container Rentals" at bounding box center [234, 205] width 129 height 23
select select "***"
drag, startPoint x: 352, startPoint y: 102, endPoint x: 354, endPoint y: 110, distance: 8.2
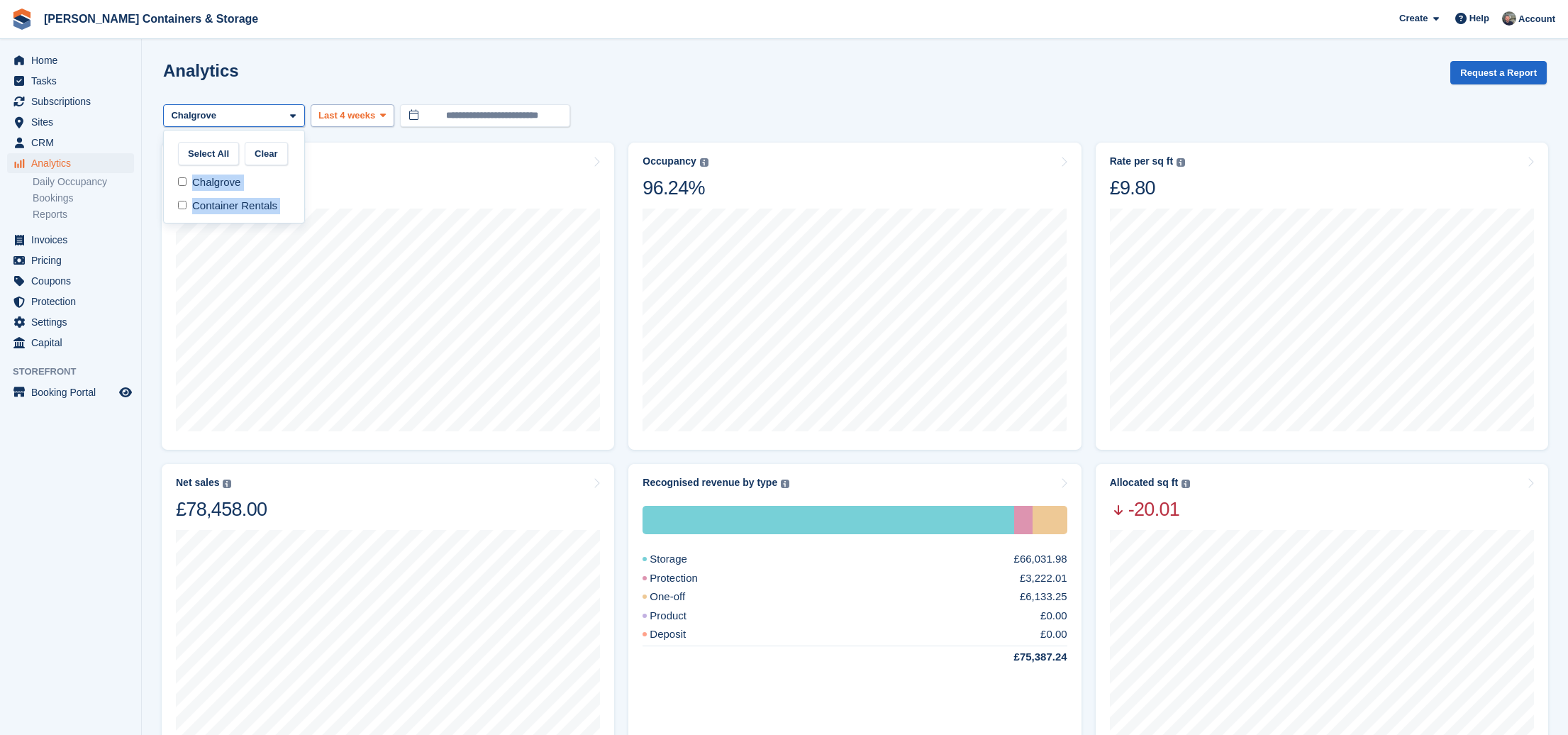
click at [352, 104] on turbo-frame "**********" at bounding box center [854, 683] width 1383 height 1244
drag, startPoint x: 354, startPoint y: 110, endPoint x: 435, endPoint y: 181, distance: 107.7
click at [355, 110] on span "Last 4 weeks" at bounding box center [346, 116] width 56 height 15
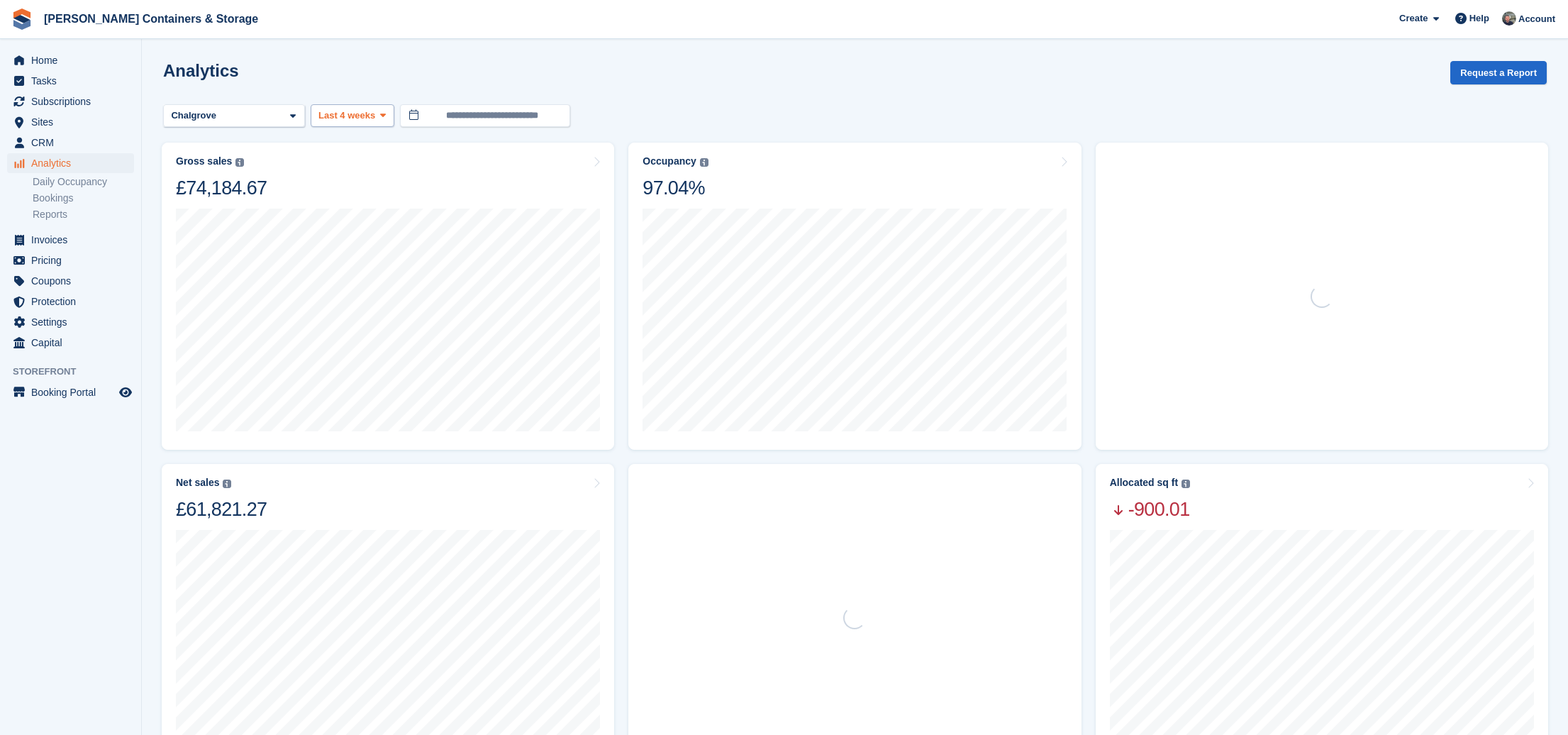
click at [348, 110] on span "Last 4 weeks" at bounding box center [346, 116] width 56 height 15
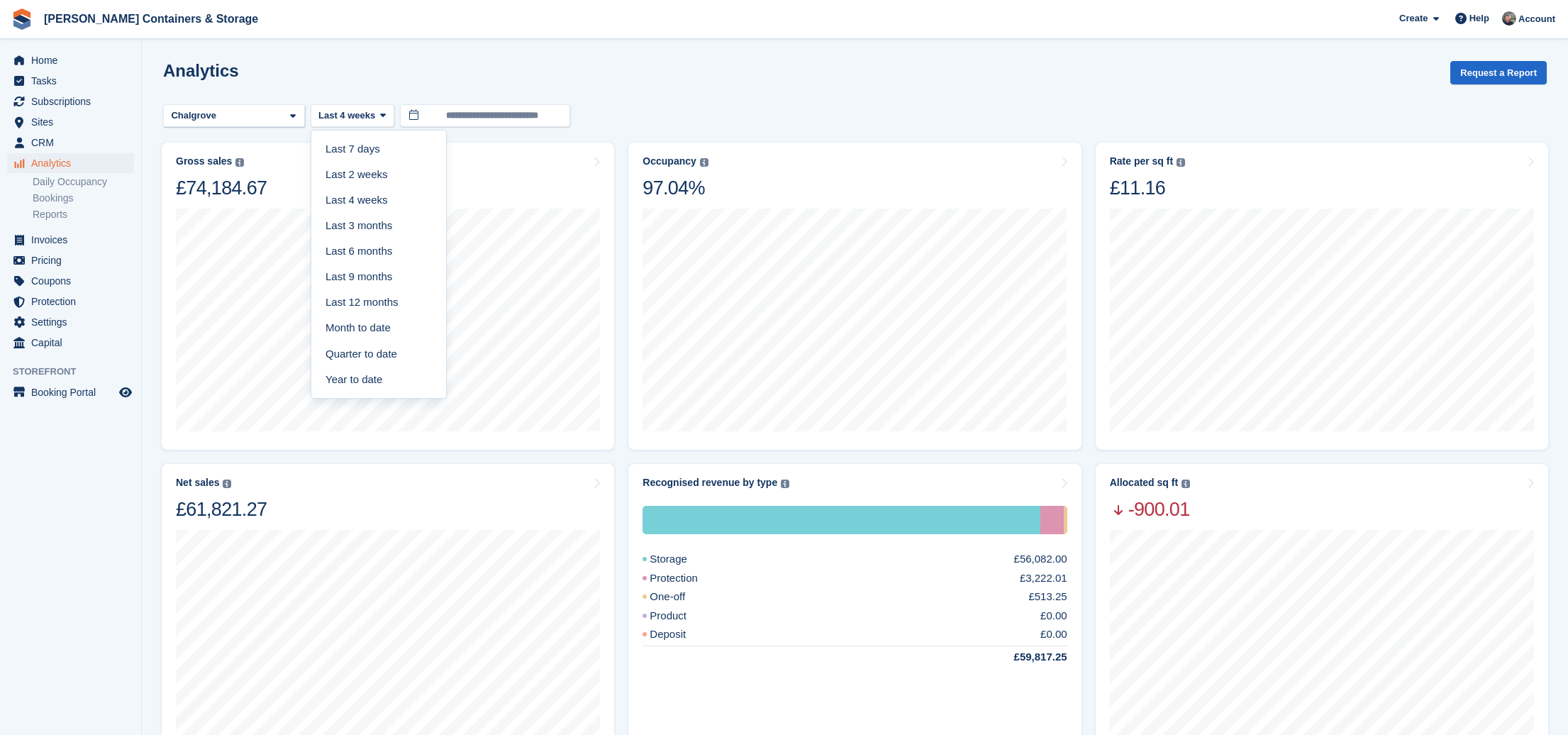
click at [393, 376] on link "Year to date" at bounding box center [378, 380] width 123 height 26
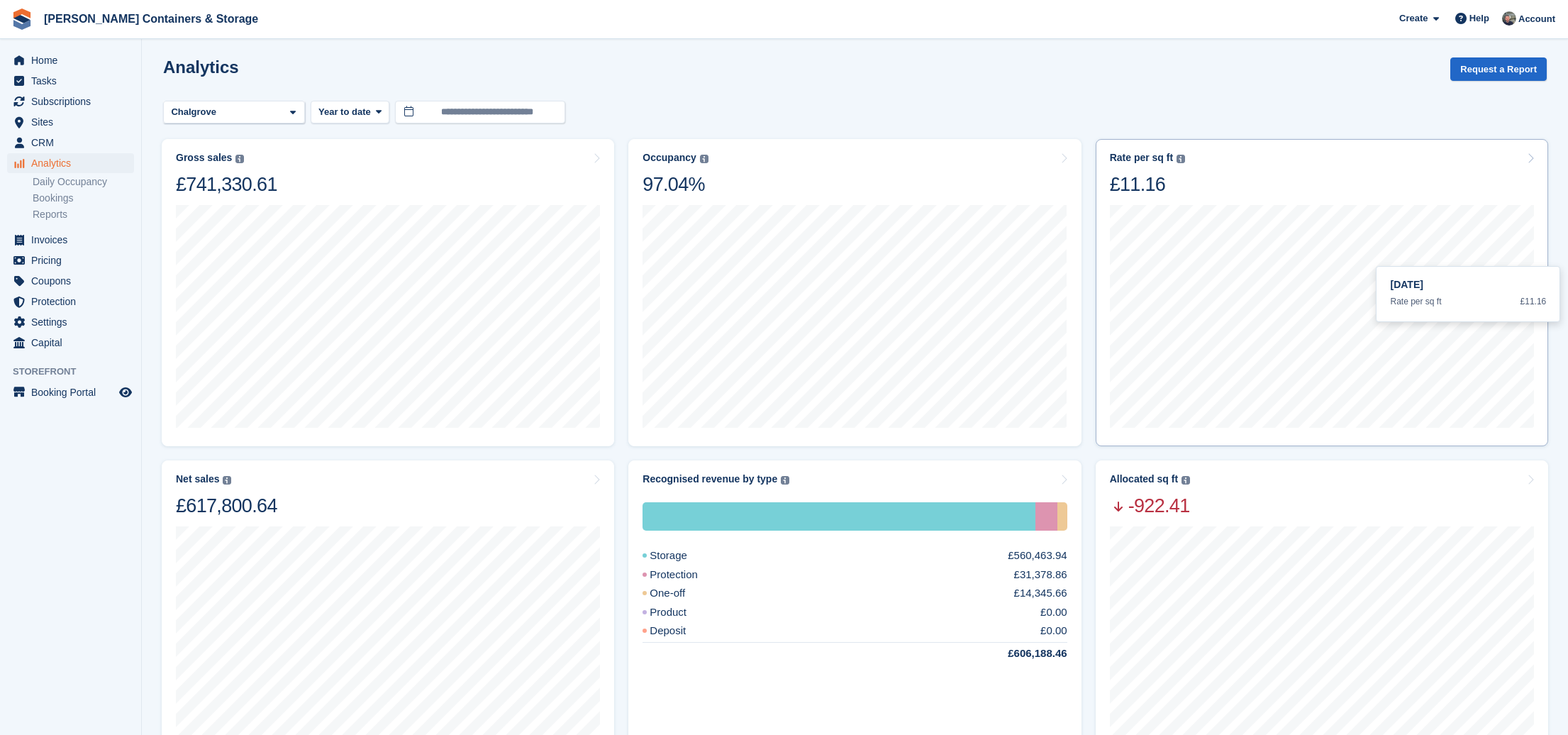
scroll to position [3, 0]
click at [54, 136] on span "CRM" at bounding box center [74, 143] width 85 height 20
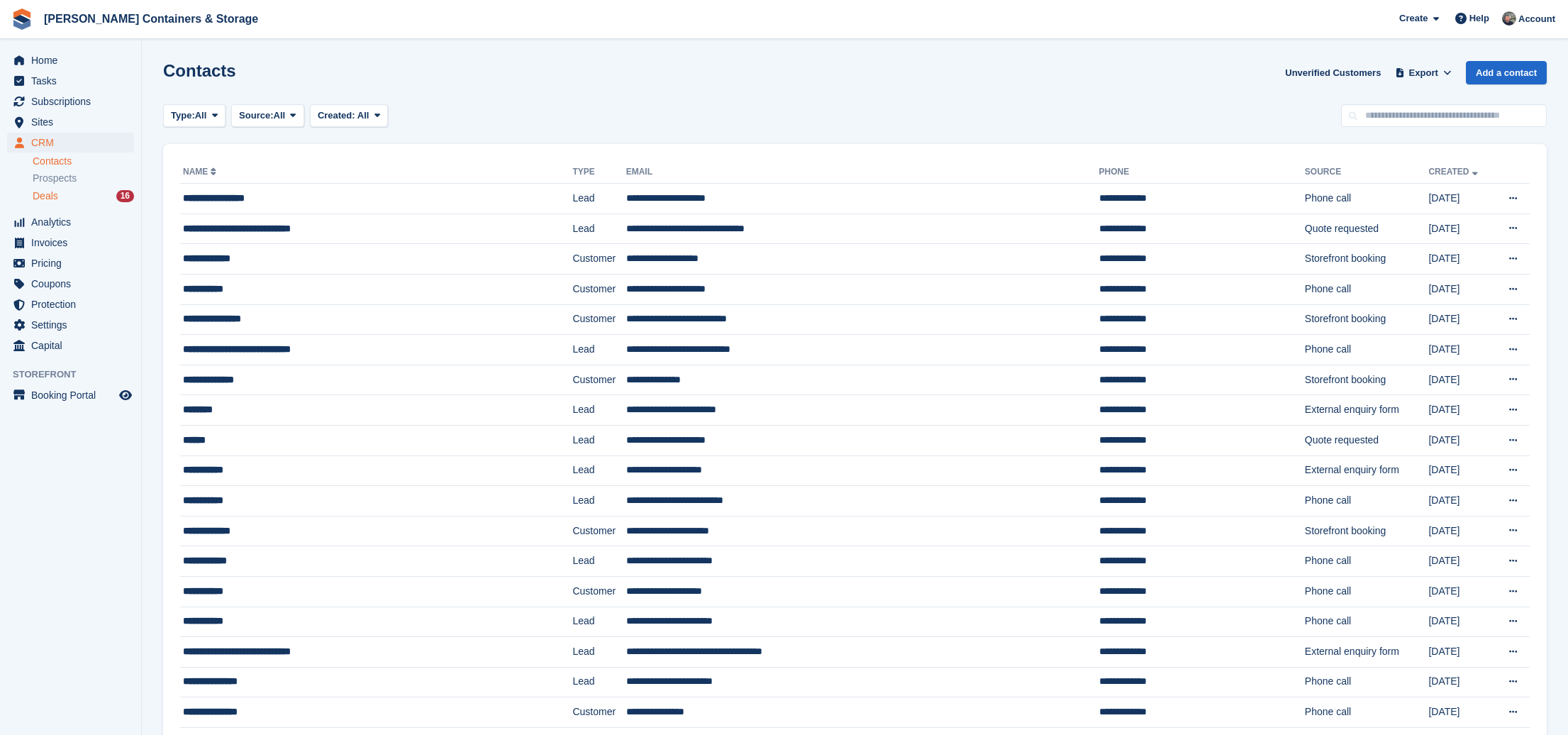
click at [69, 190] on div "Deals 16" at bounding box center [83, 196] width 102 height 14
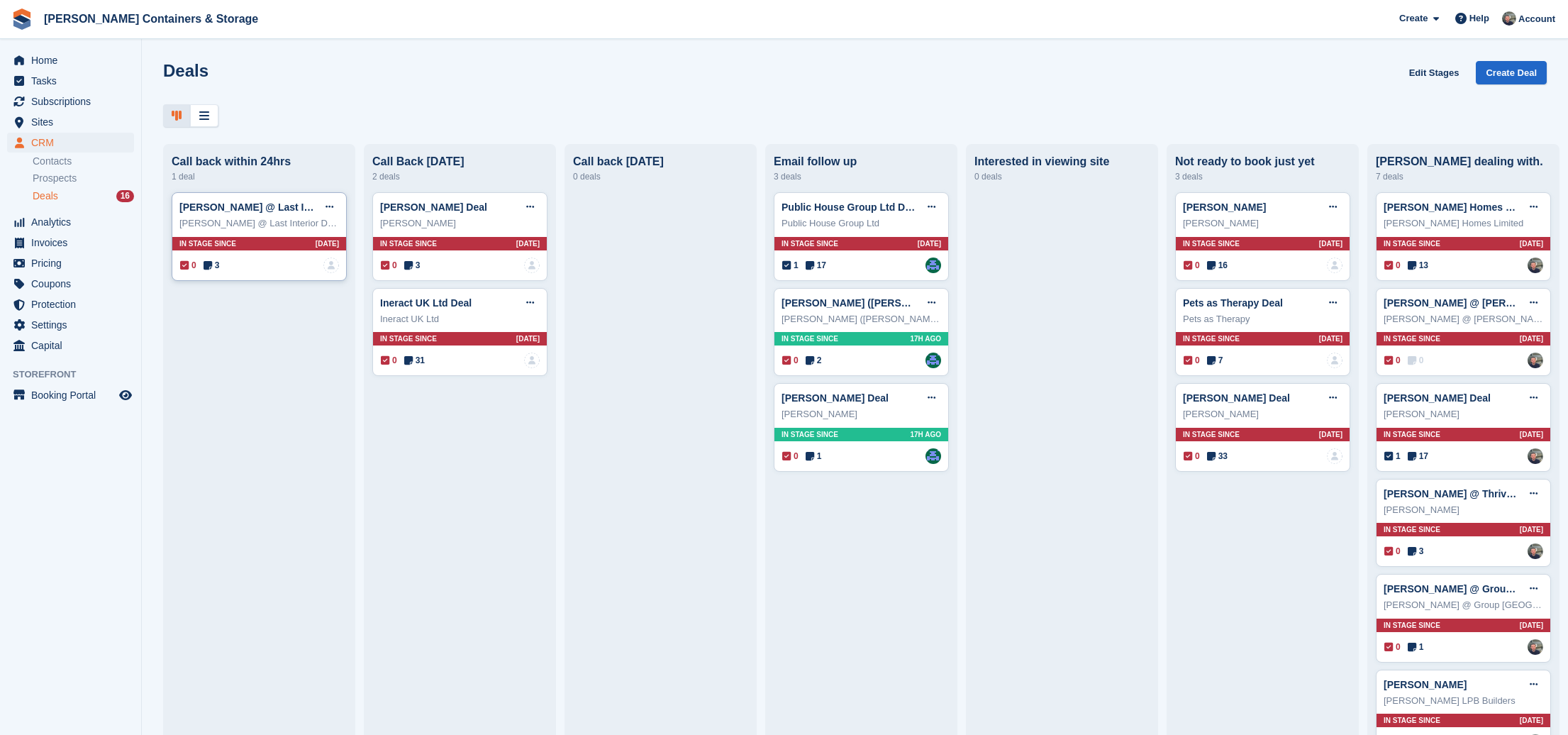
click at [214, 264] on span "3" at bounding box center [212, 265] width 16 height 13
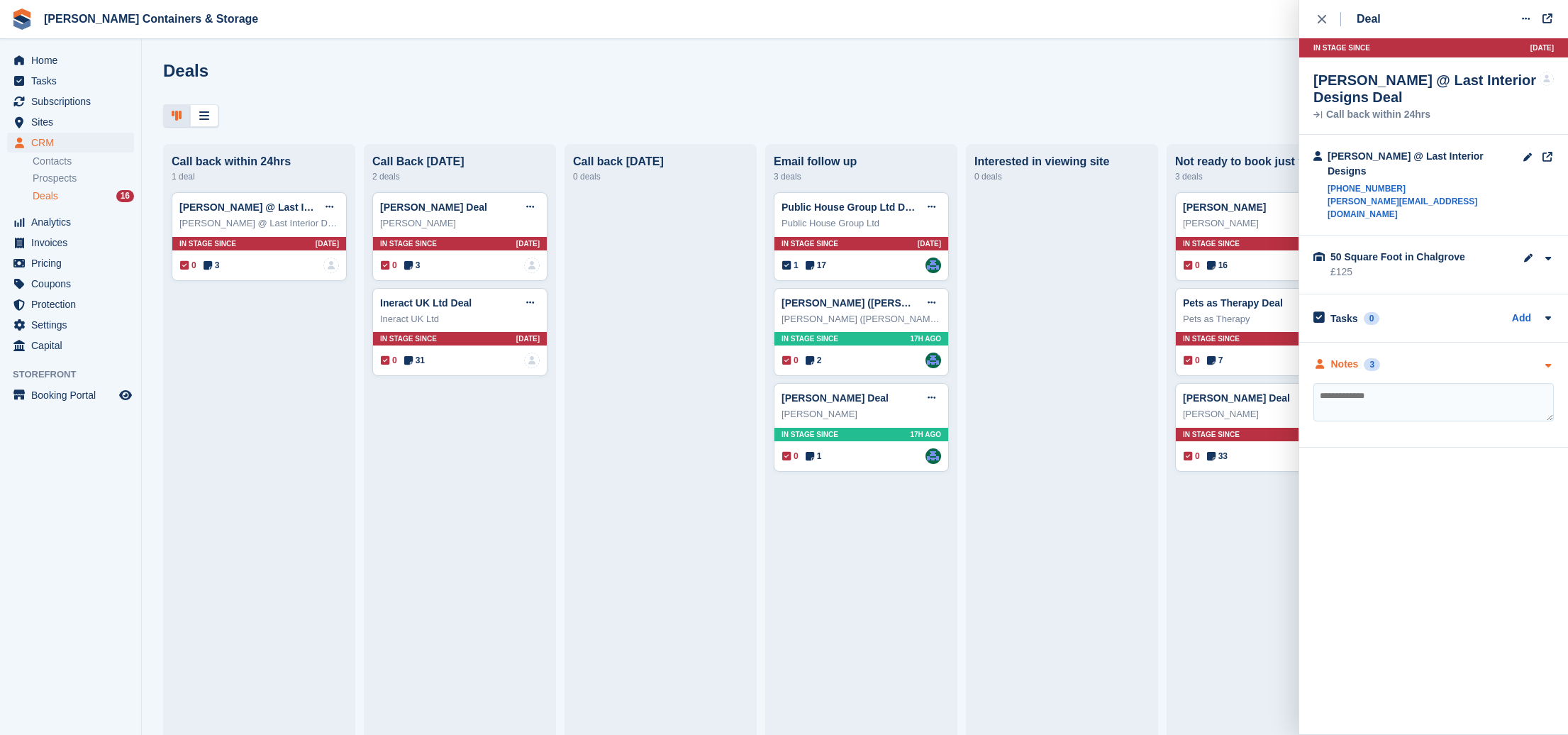
click at [1368, 357] on div "Notes 3" at bounding box center [1346, 364] width 67 height 15
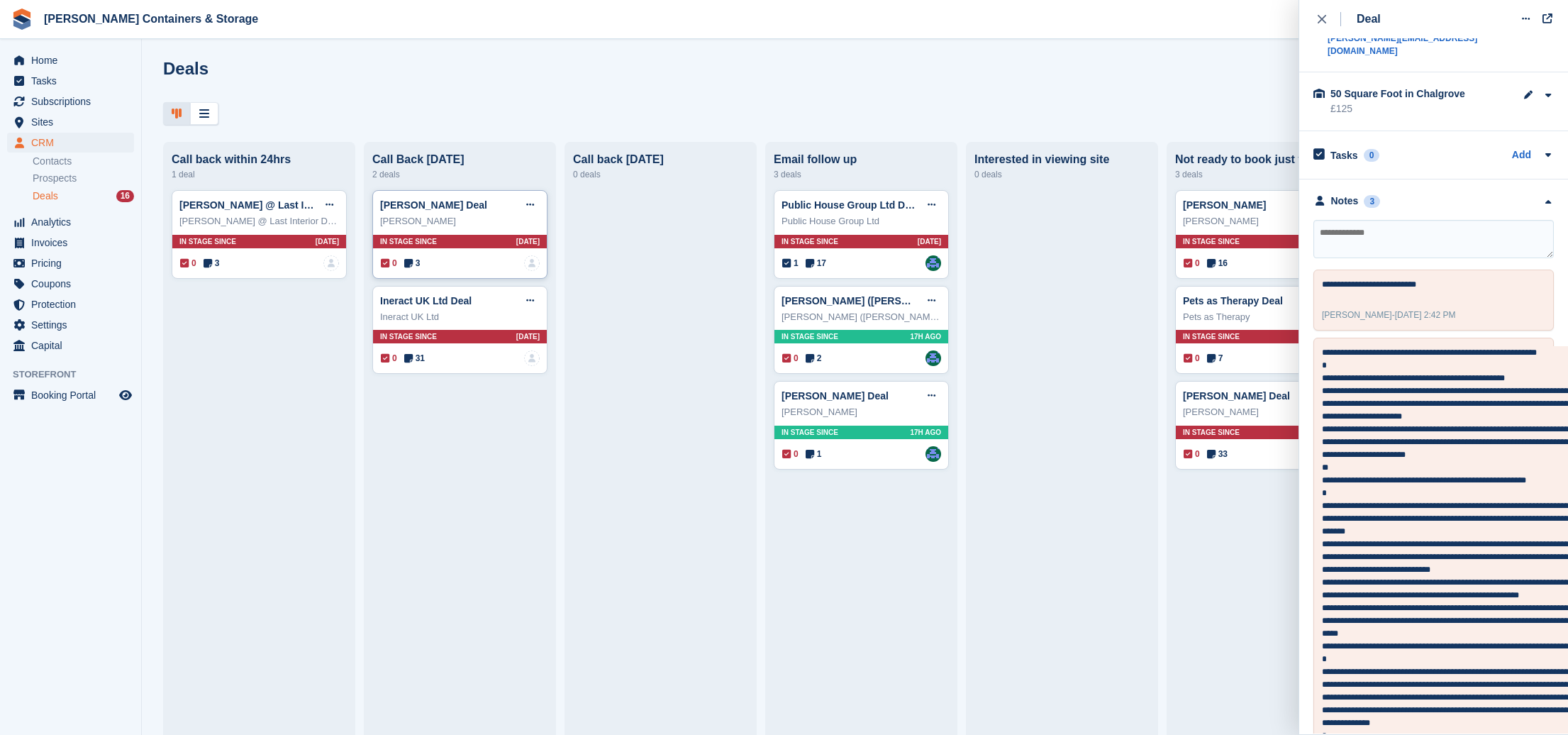
click at [413, 264] on span "3" at bounding box center [413, 264] width 16 height 13
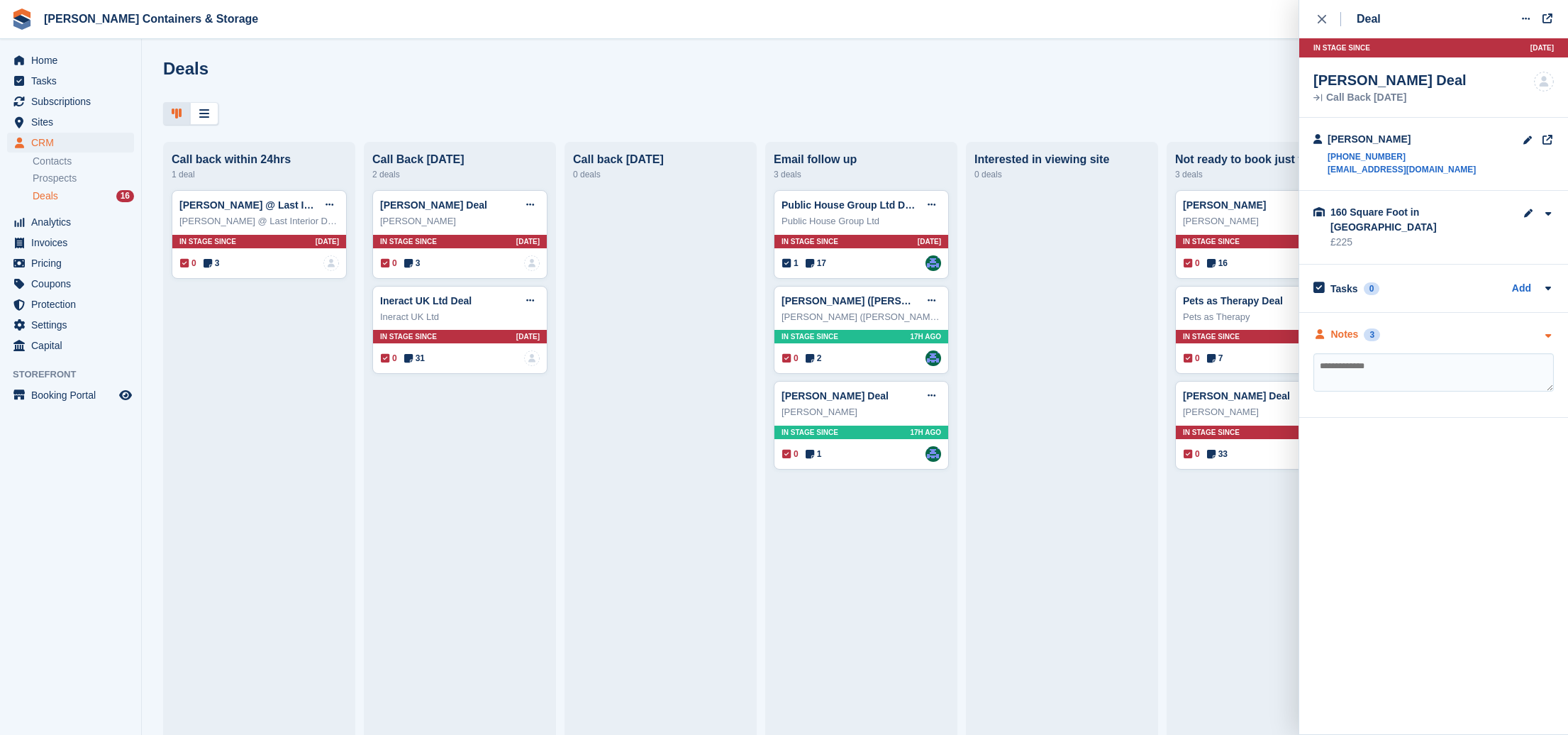
click at [1358, 327] on div "Notes" at bounding box center [1345, 334] width 27 height 15
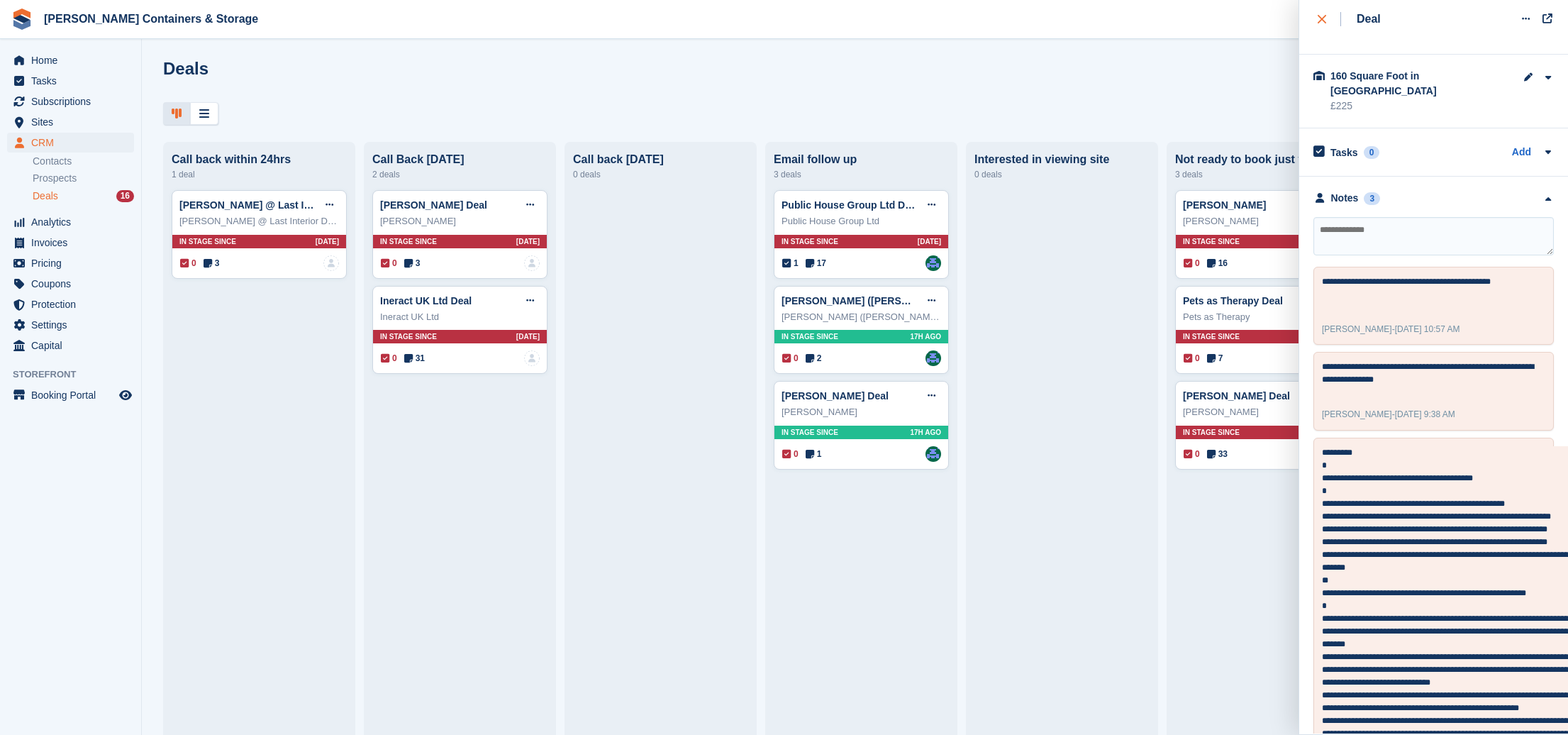
click at [1317, 19] on icon "close" at bounding box center [1321, 19] width 9 height 9
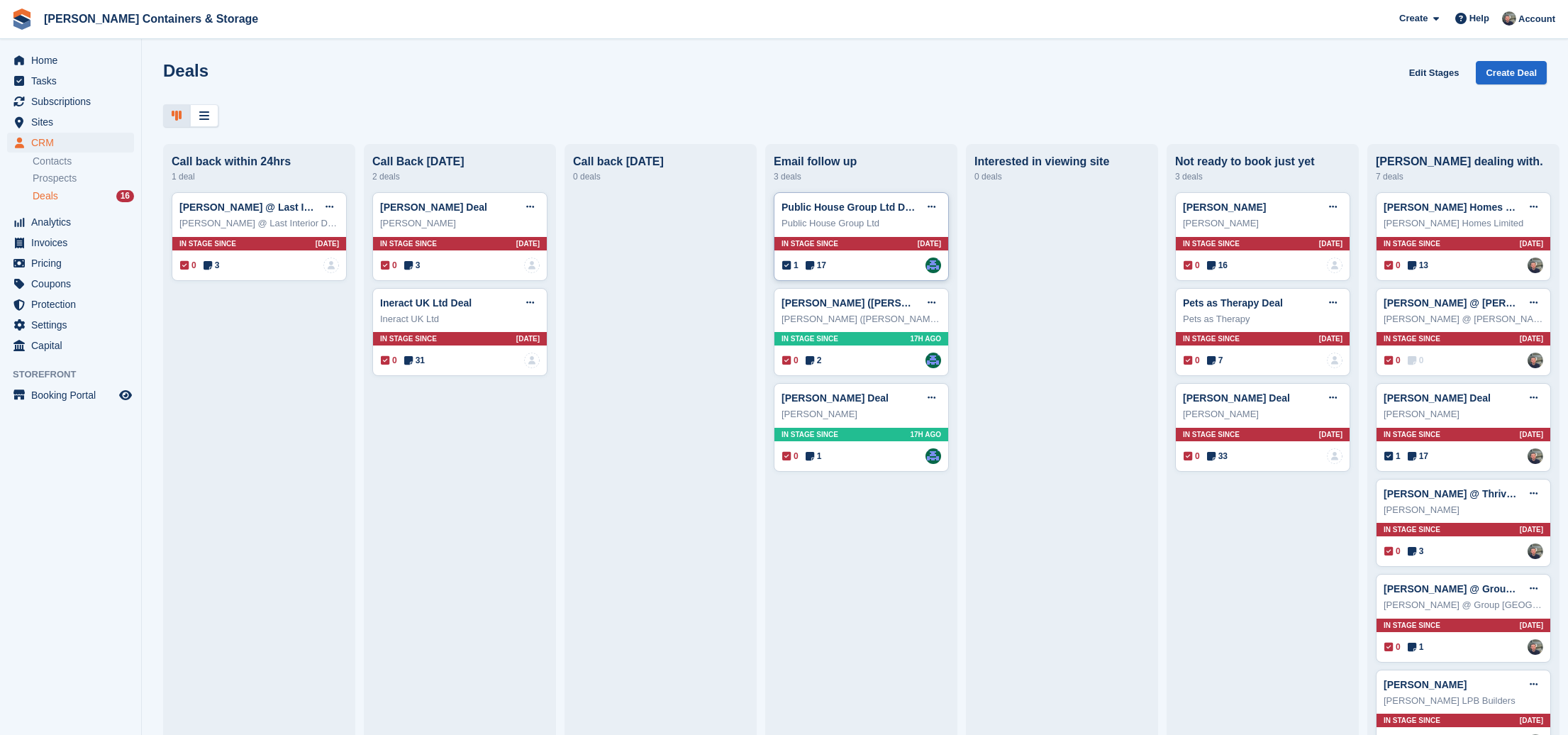
click at [822, 264] on span "17" at bounding box center [816, 265] width 21 height 13
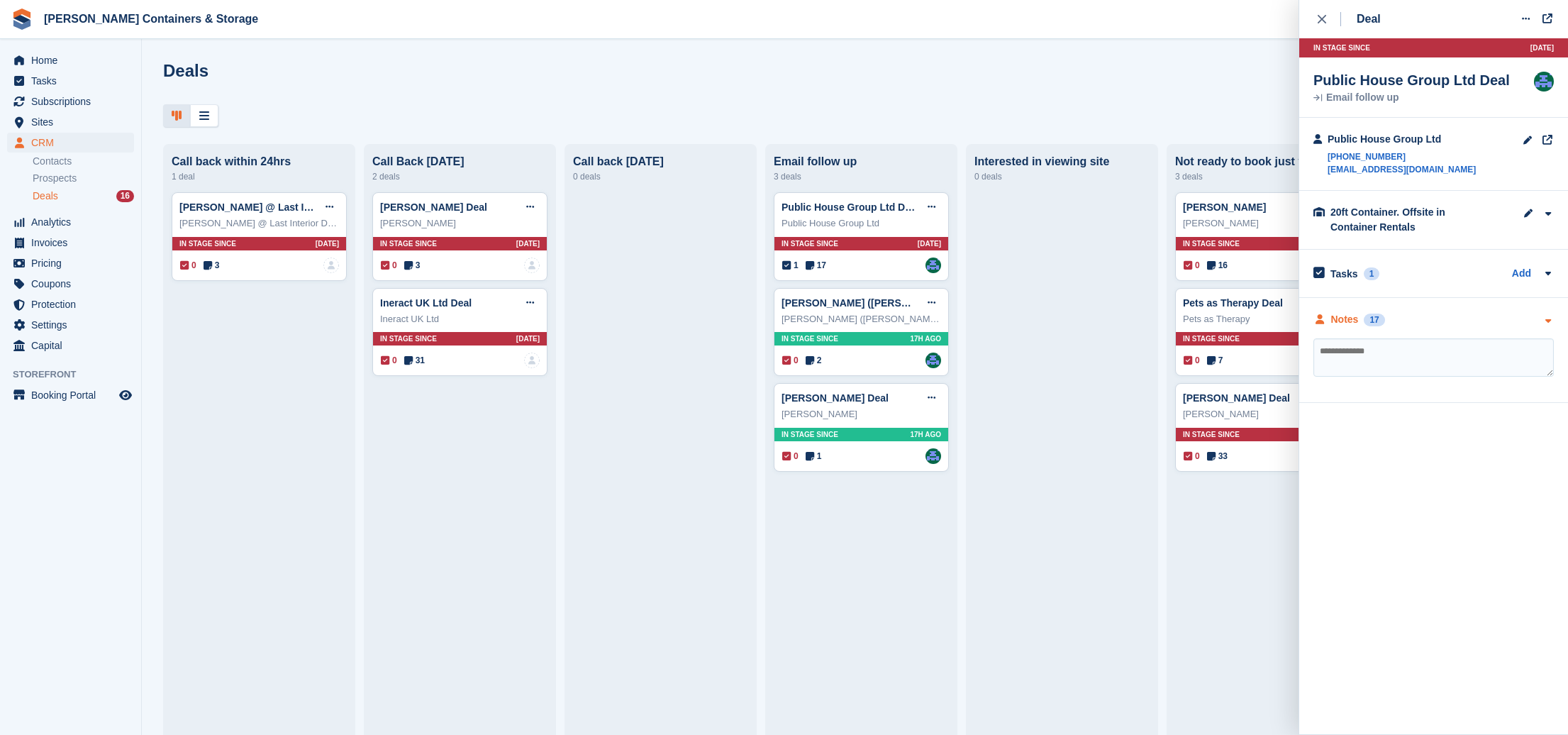
click at [1356, 322] on div "Notes" at bounding box center [1345, 319] width 27 height 15
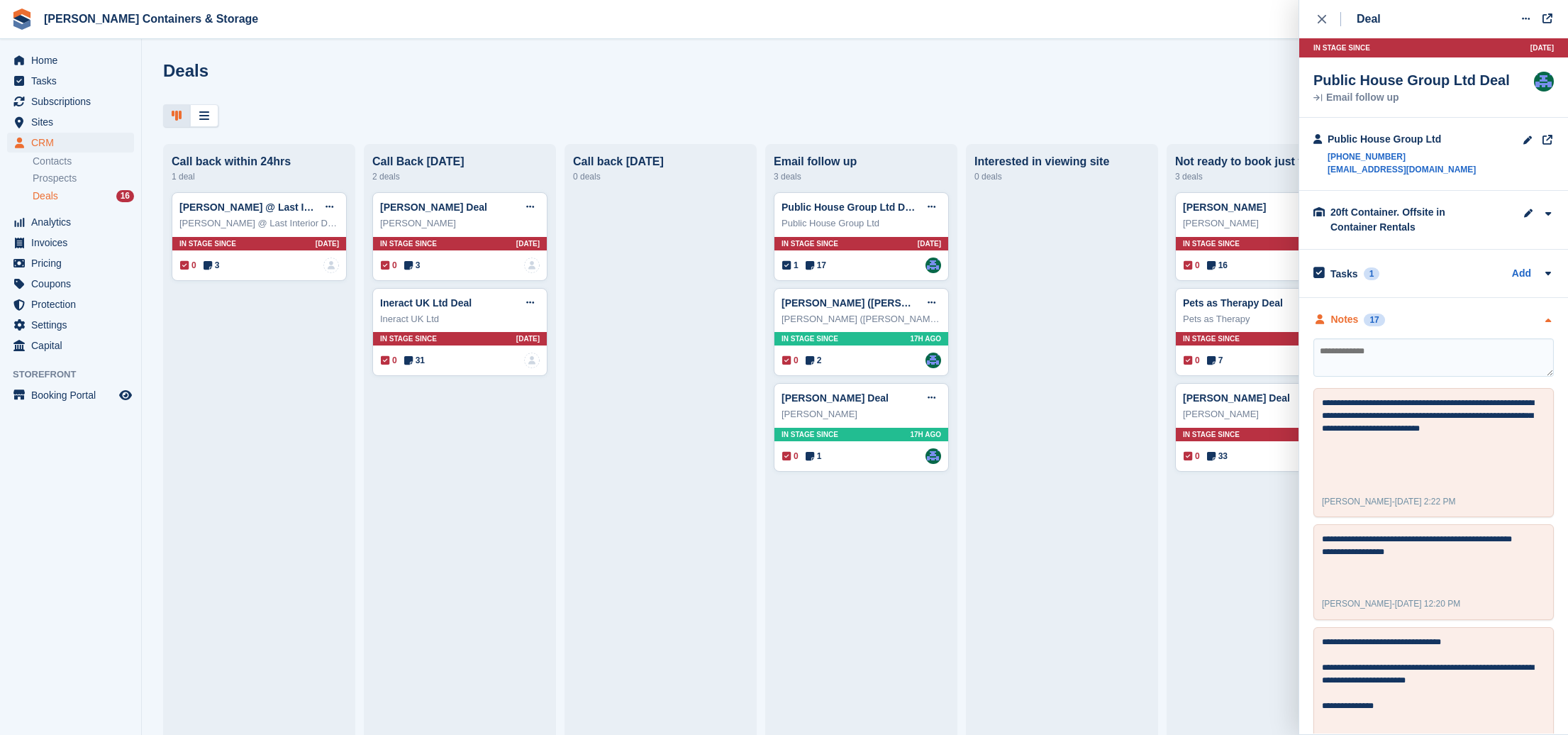
click at [1356, 322] on div "Notes" at bounding box center [1345, 319] width 27 height 15
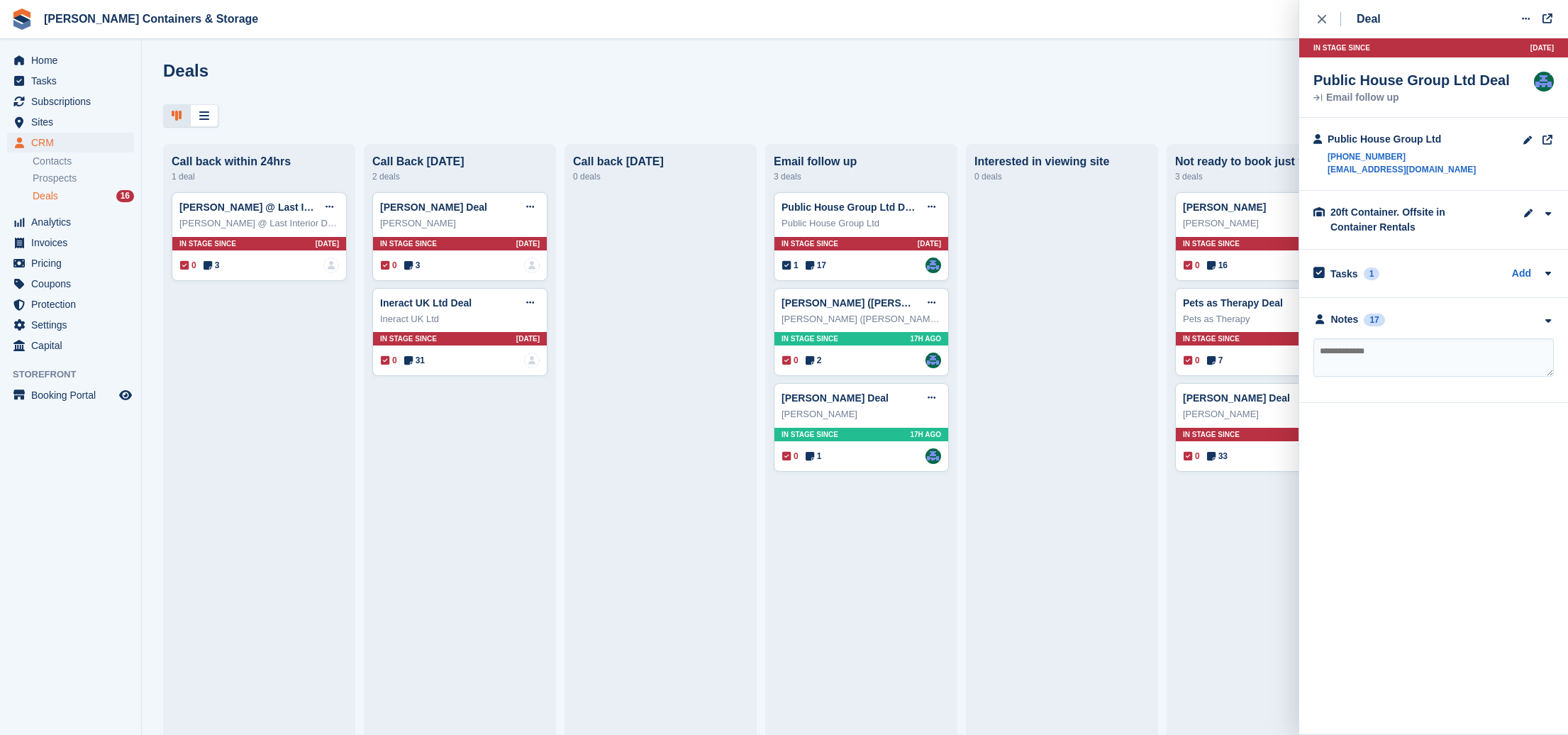
drag, startPoint x: 1359, startPoint y: 321, endPoint x: 1307, endPoint y: 63, distance: 263.2
click at [1358, 318] on div "Notes" at bounding box center [1345, 319] width 27 height 15
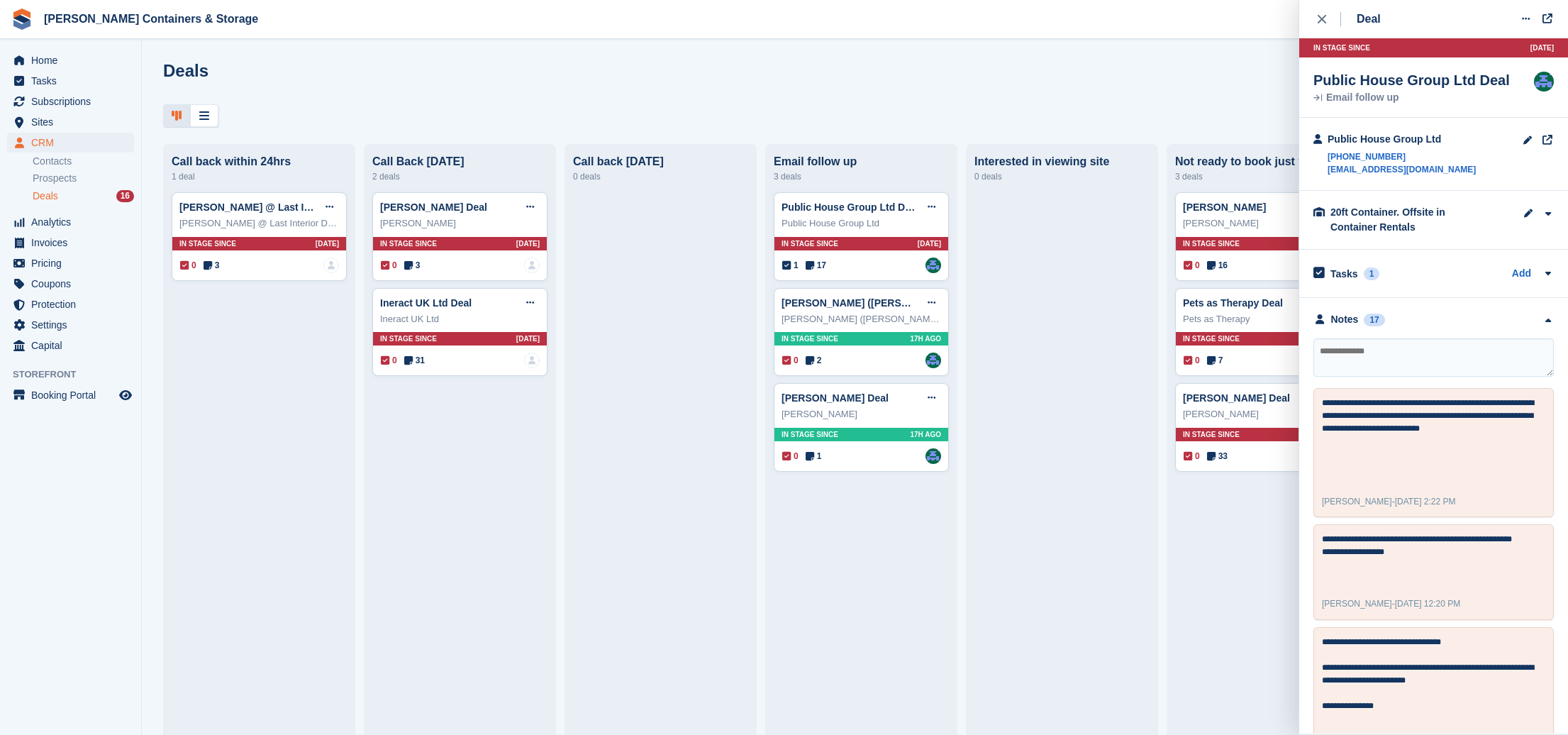
drag, startPoint x: 1323, startPoint y: 20, endPoint x: 1140, endPoint y: 151, distance: 225.1
click at [1323, 21] on icon "close" at bounding box center [1321, 19] width 9 height 9
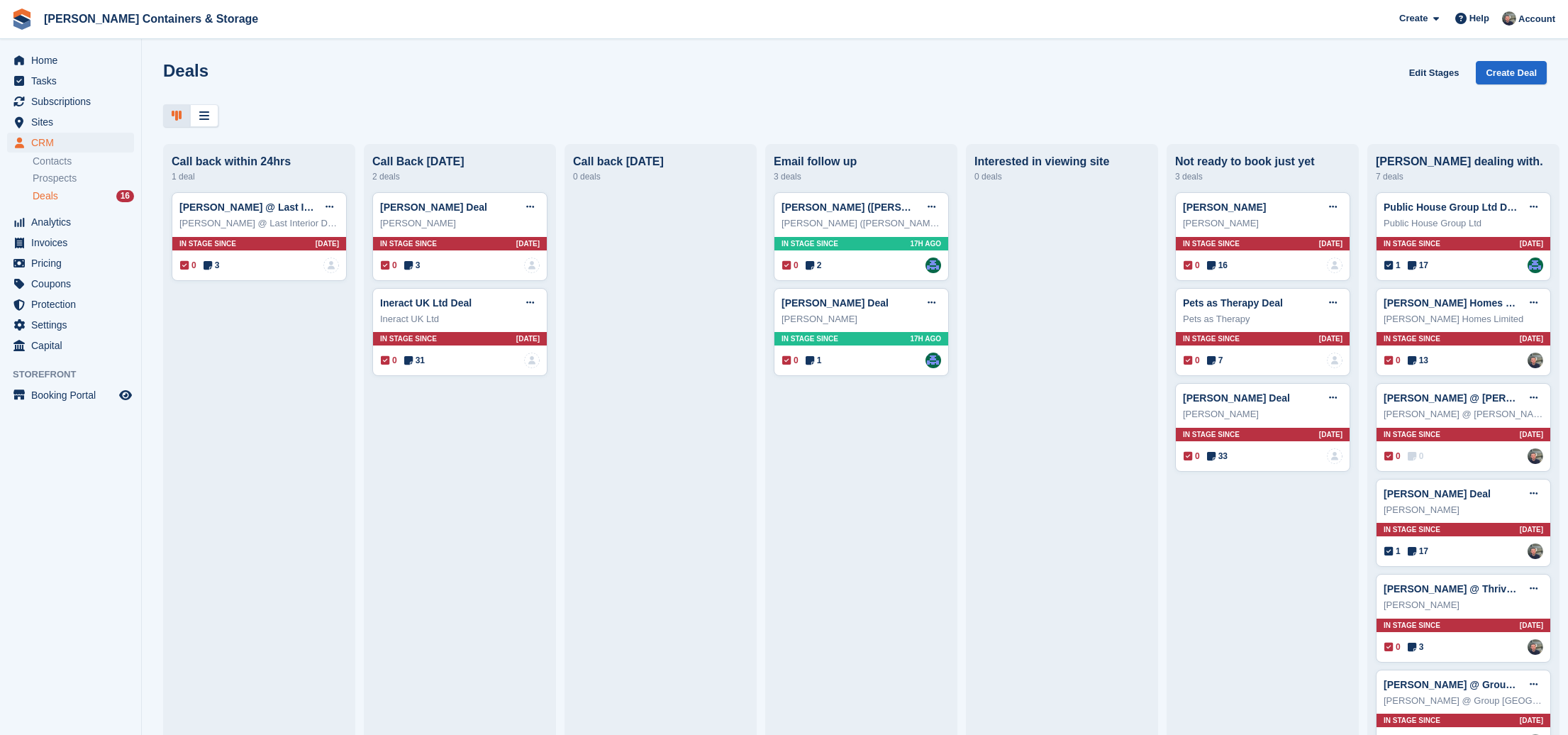
drag, startPoint x: 876, startPoint y: 207, endPoint x: 899, endPoint y: 210, distance: 23.2
click at [818, 264] on span "2" at bounding box center [814, 265] width 16 height 13
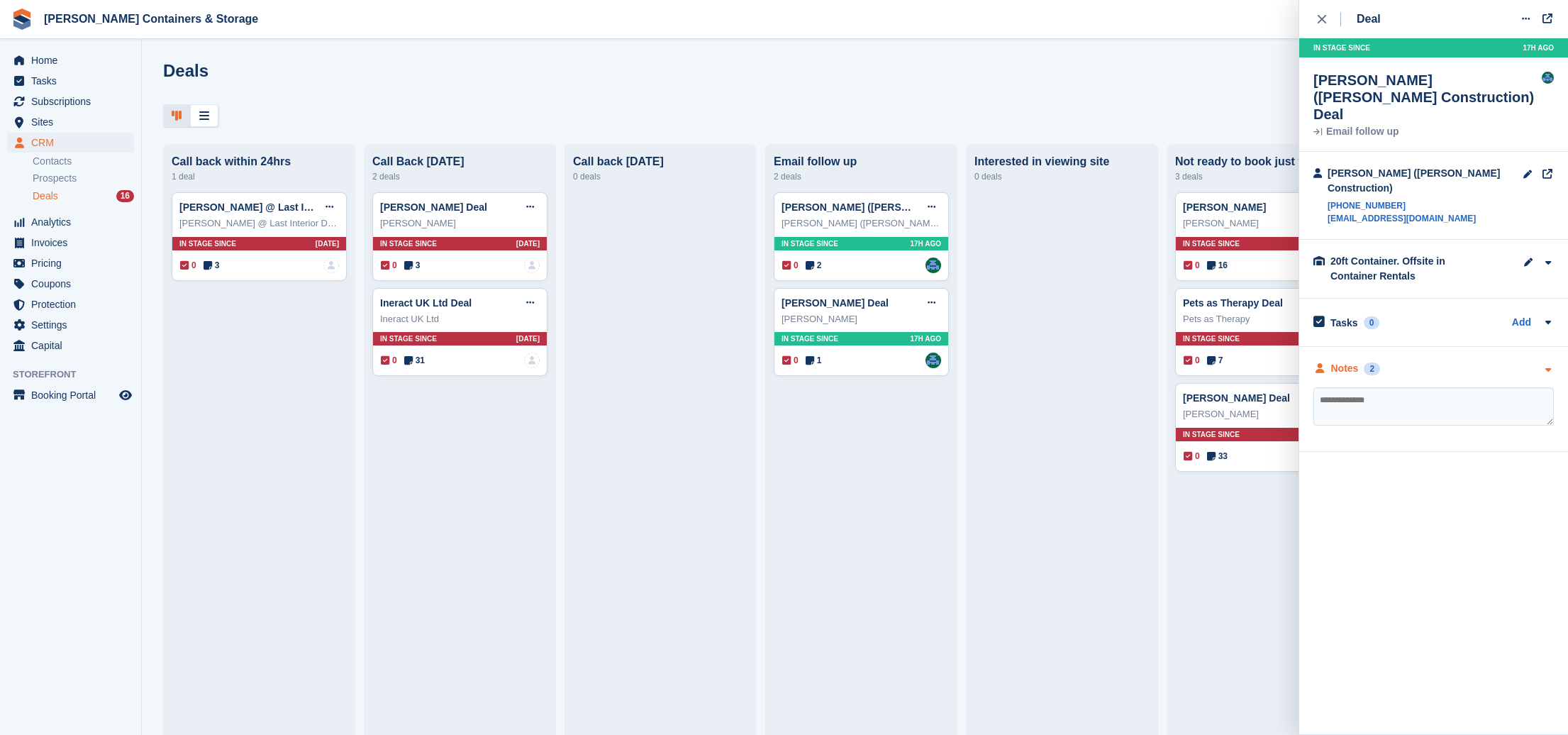
click at [1363, 361] on div "Notes 2" at bounding box center [1346, 368] width 67 height 15
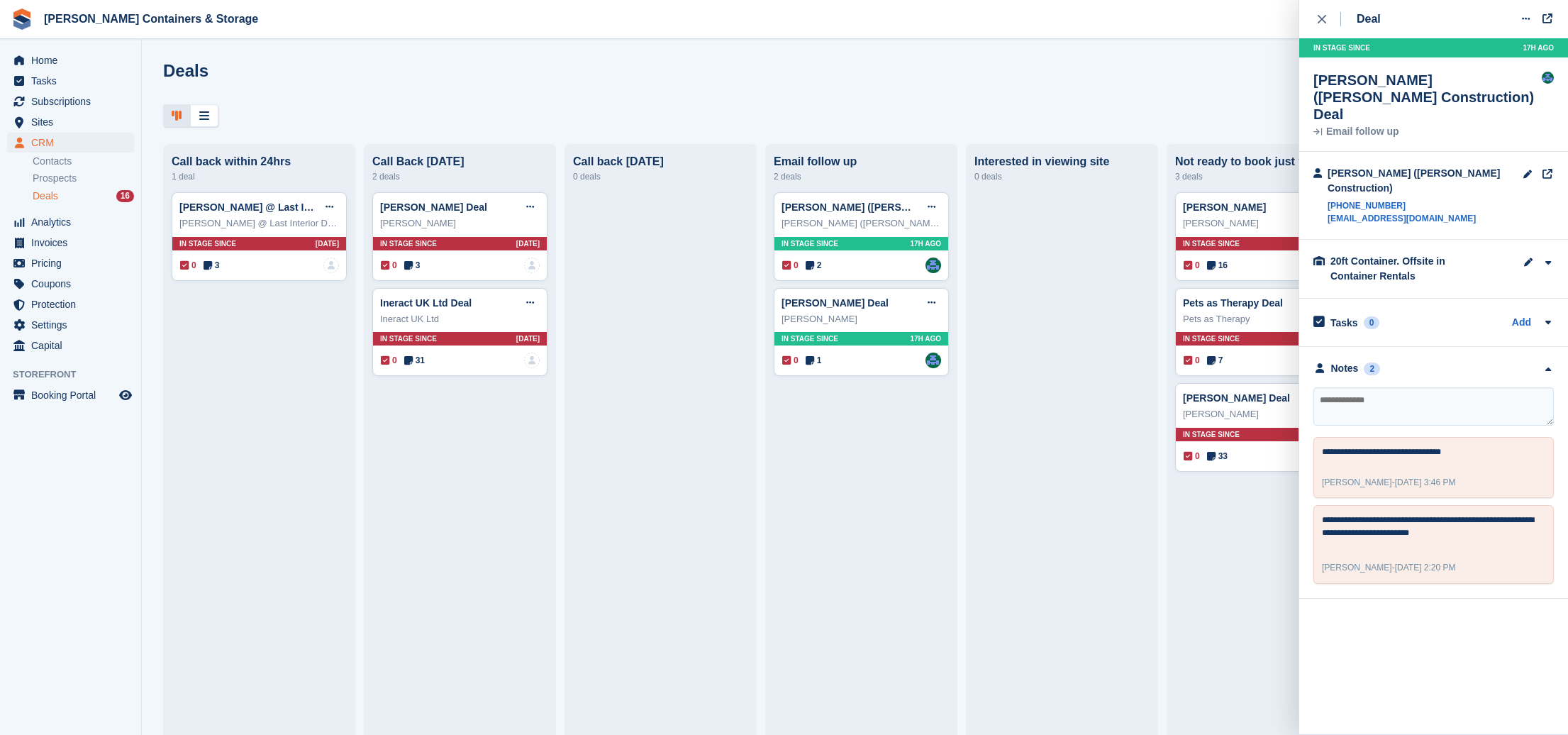
drag, startPoint x: 1315, startPoint y: 22, endPoint x: 1288, endPoint y: 35, distance: 30.0
click at [1315, 22] on button "close" at bounding box center [1329, 19] width 32 height 39
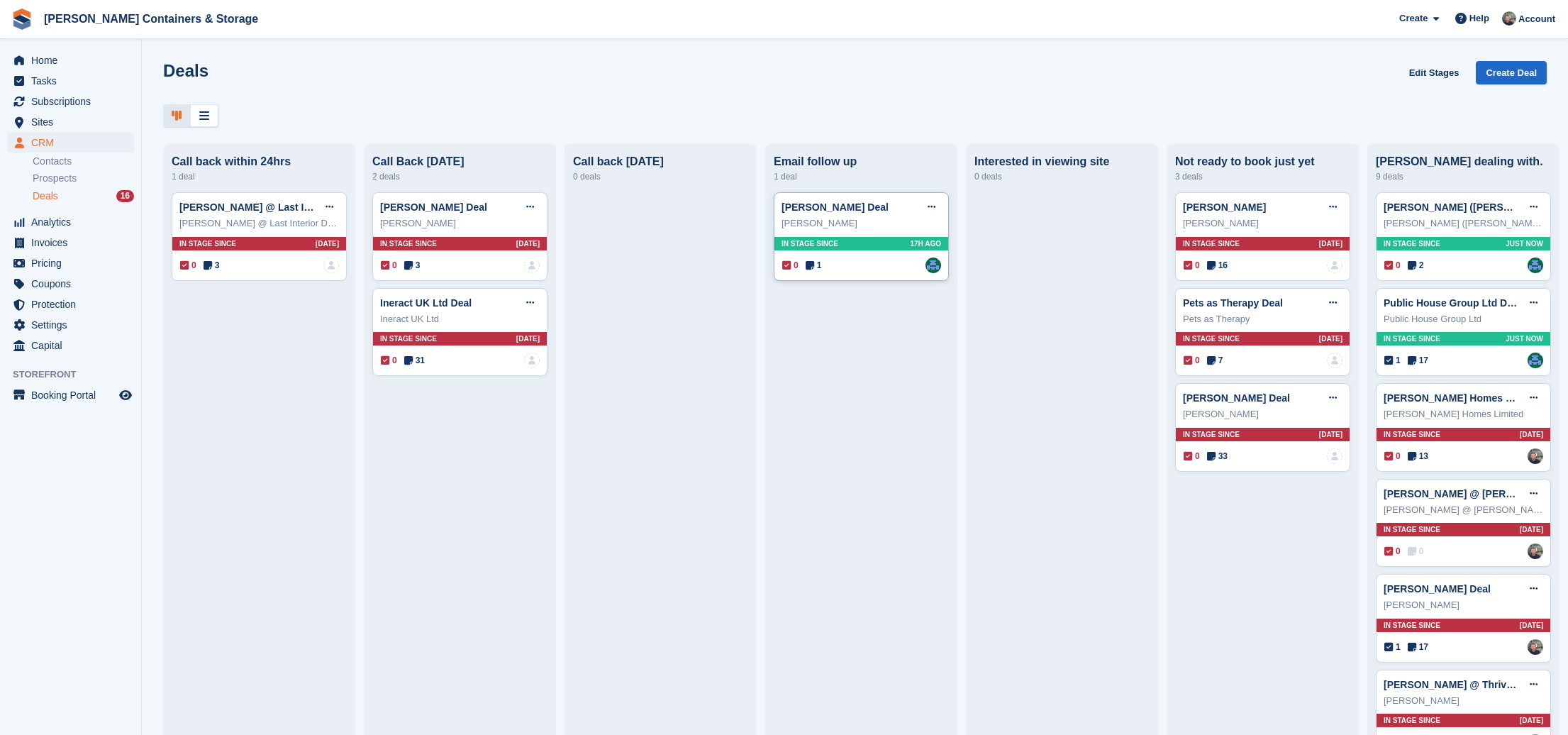
click at [821, 266] on span "1" at bounding box center [814, 265] width 16 height 13
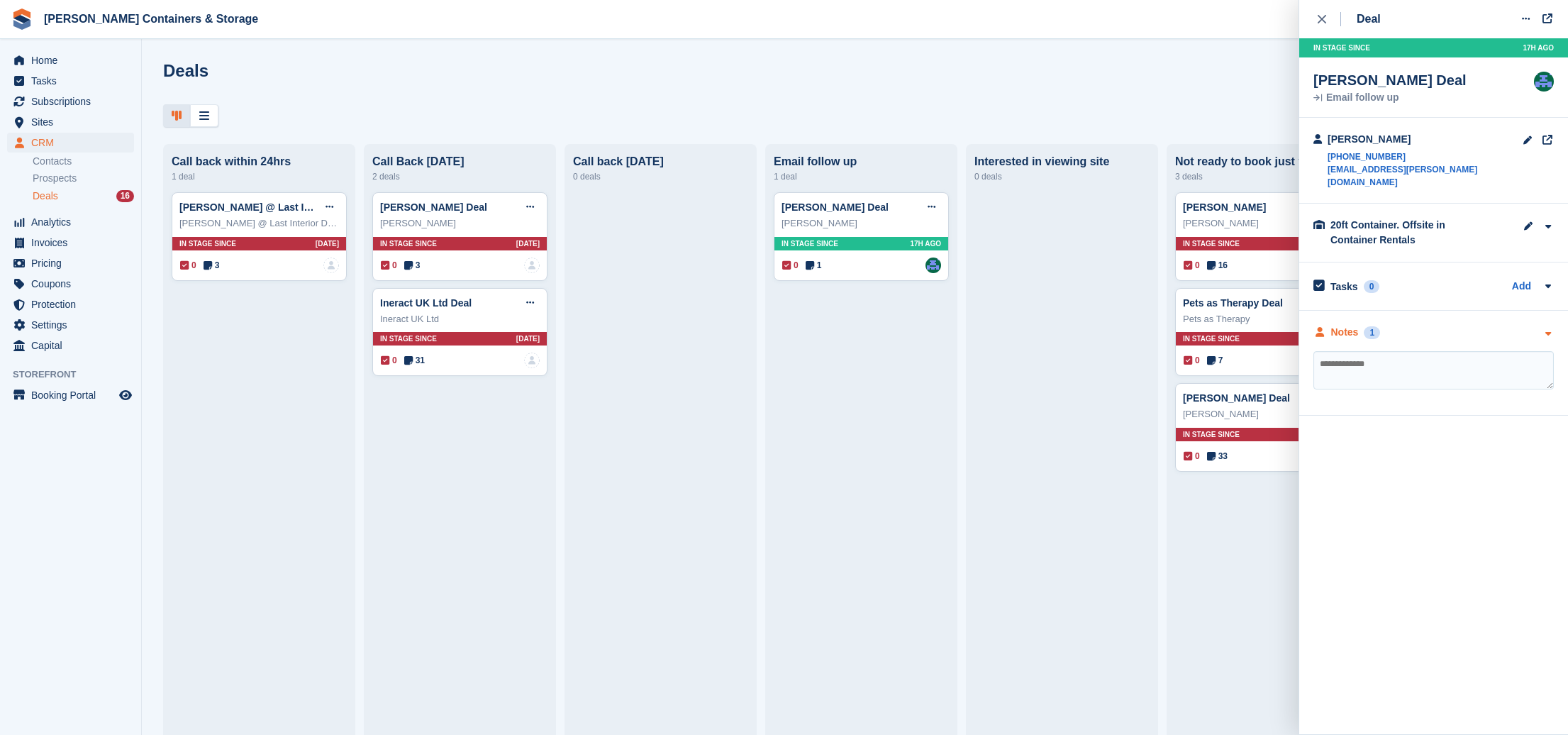
click at [1371, 326] on div "1" at bounding box center [1371, 333] width 16 height 13
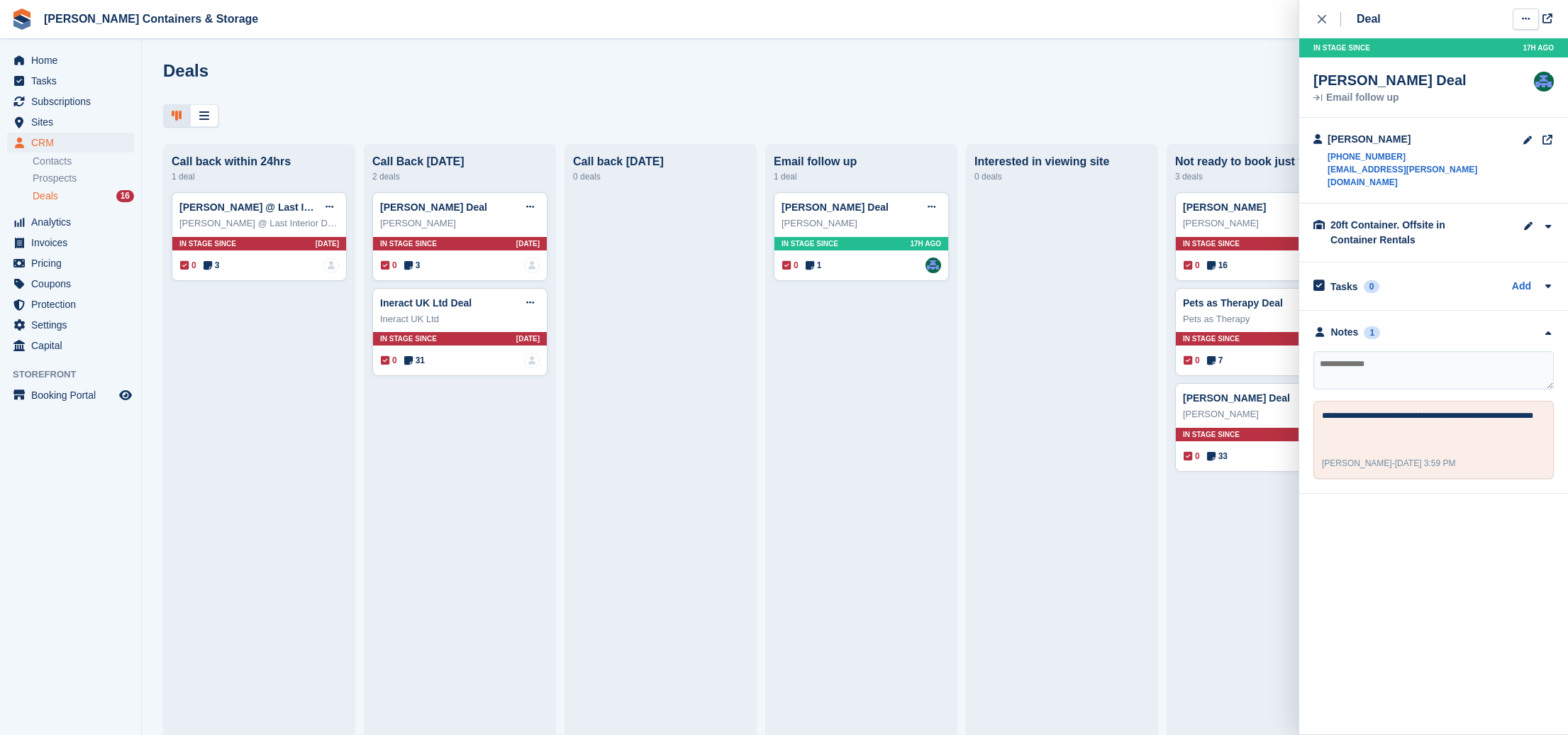
click at [1524, 19] on icon at bounding box center [1526, 19] width 8 height 9
click at [1524, 19] on icon at bounding box center [1526, 19] width 8 height 9
click at [1321, 20] on icon "close" at bounding box center [1321, 19] width 9 height 9
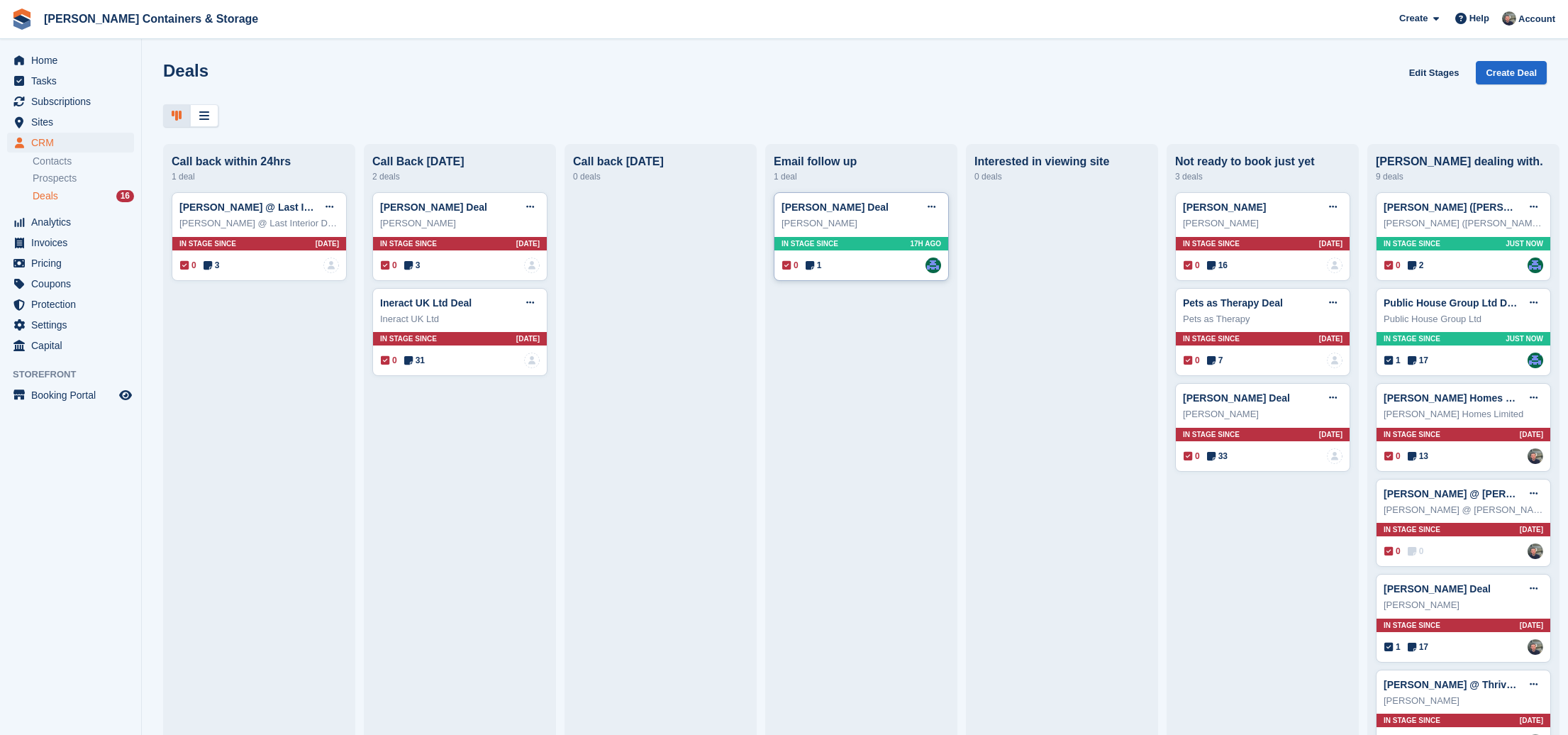
click at [910, 207] on div "Sebastian Parfitt Deal Edit deal Mark as won Mark as lost Delete deal" at bounding box center [861, 207] width 160 height 21
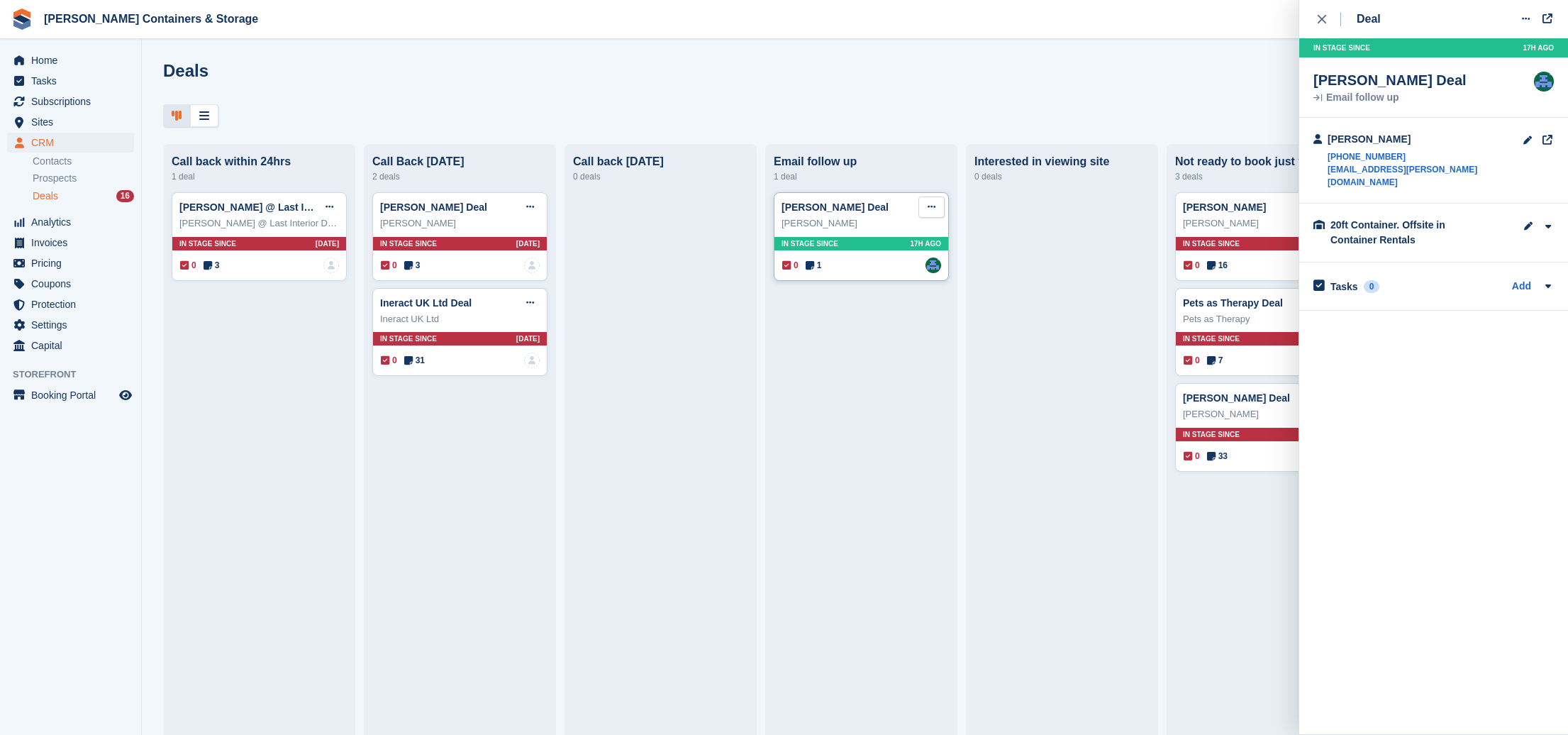
click at [937, 206] on button at bounding box center [931, 207] width 27 height 21
drag, startPoint x: 850, startPoint y: 284, endPoint x: 1062, endPoint y: 300, distance: 212.6
click at [851, 284] on p "Mark as lost" at bounding box center [876, 284] width 123 height 19
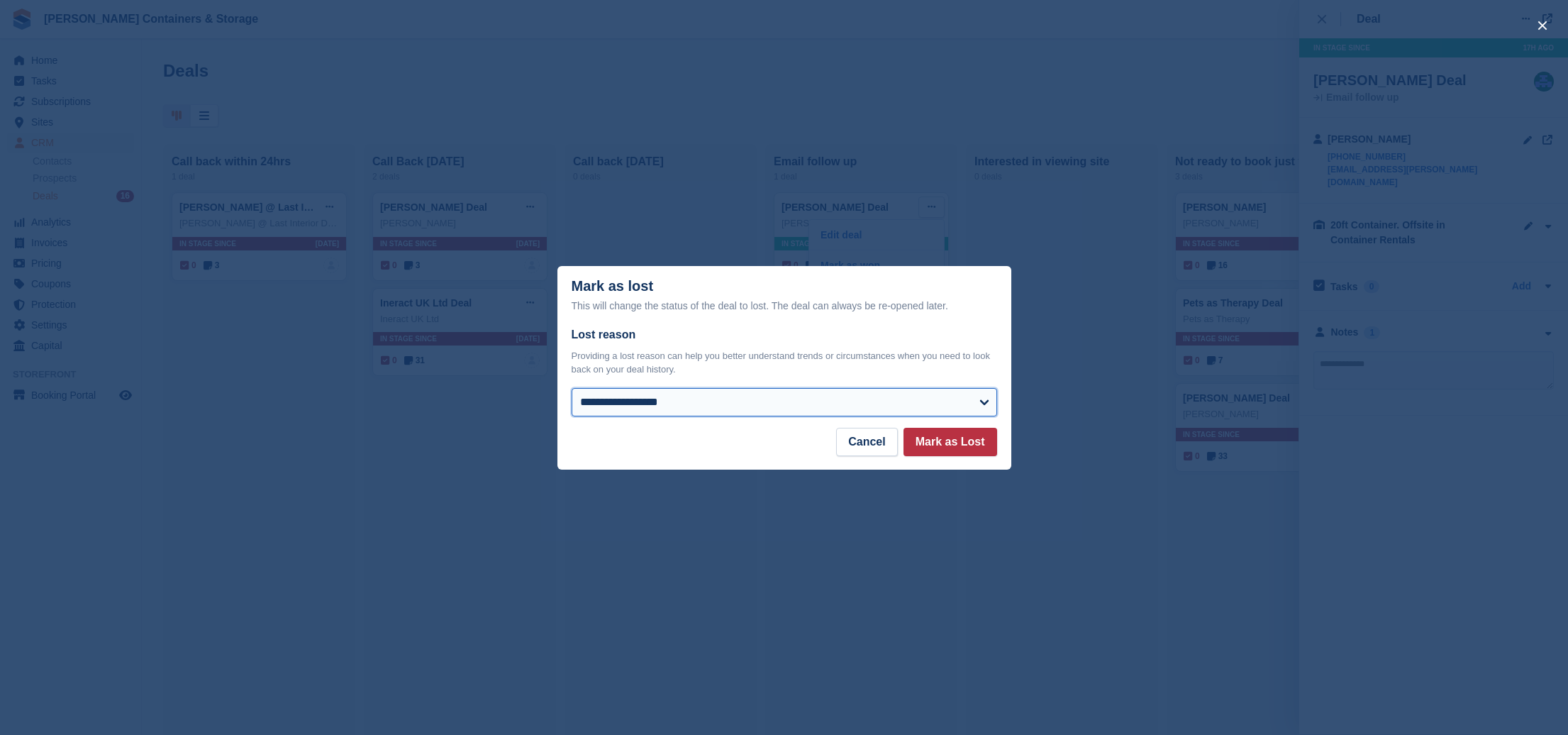
select select "**********"
click at [956, 446] on button "Mark as Lost" at bounding box center [950, 442] width 93 height 28
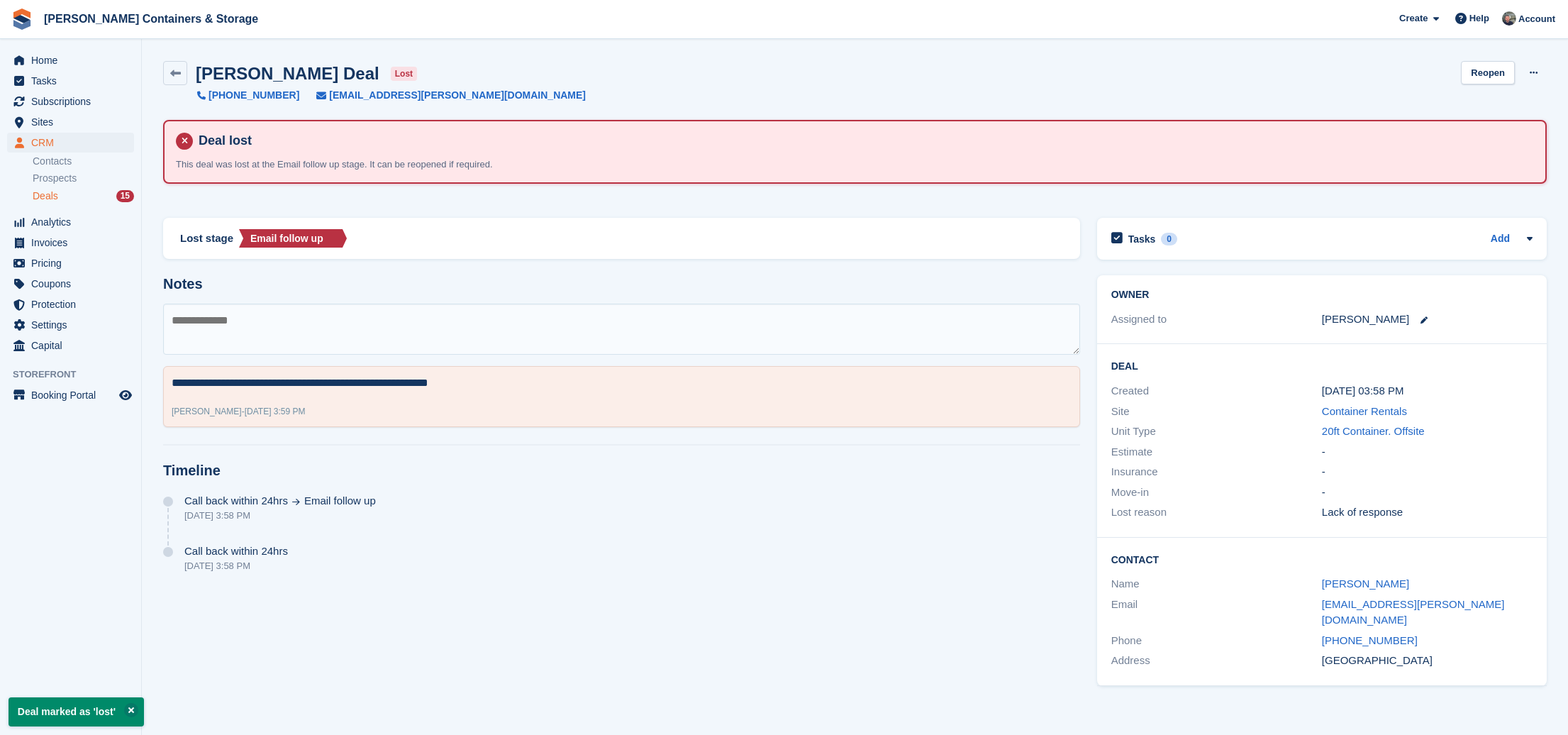
click at [52, 196] on span "Deals" at bounding box center [45, 196] width 26 height 14
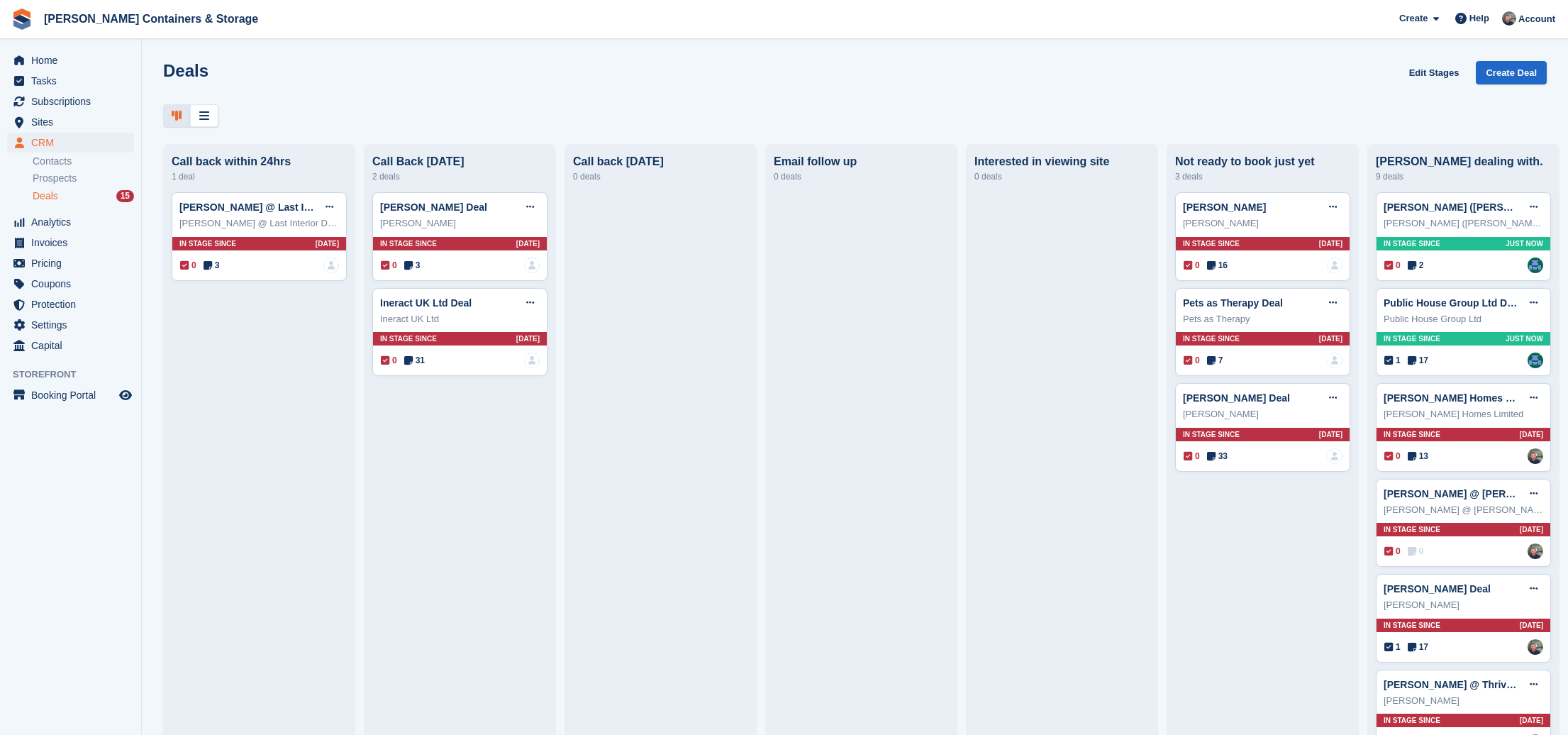
scroll to position [1, 0]
click at [206, 117] on icon at bounding box center [204, 115] width 10 height 11
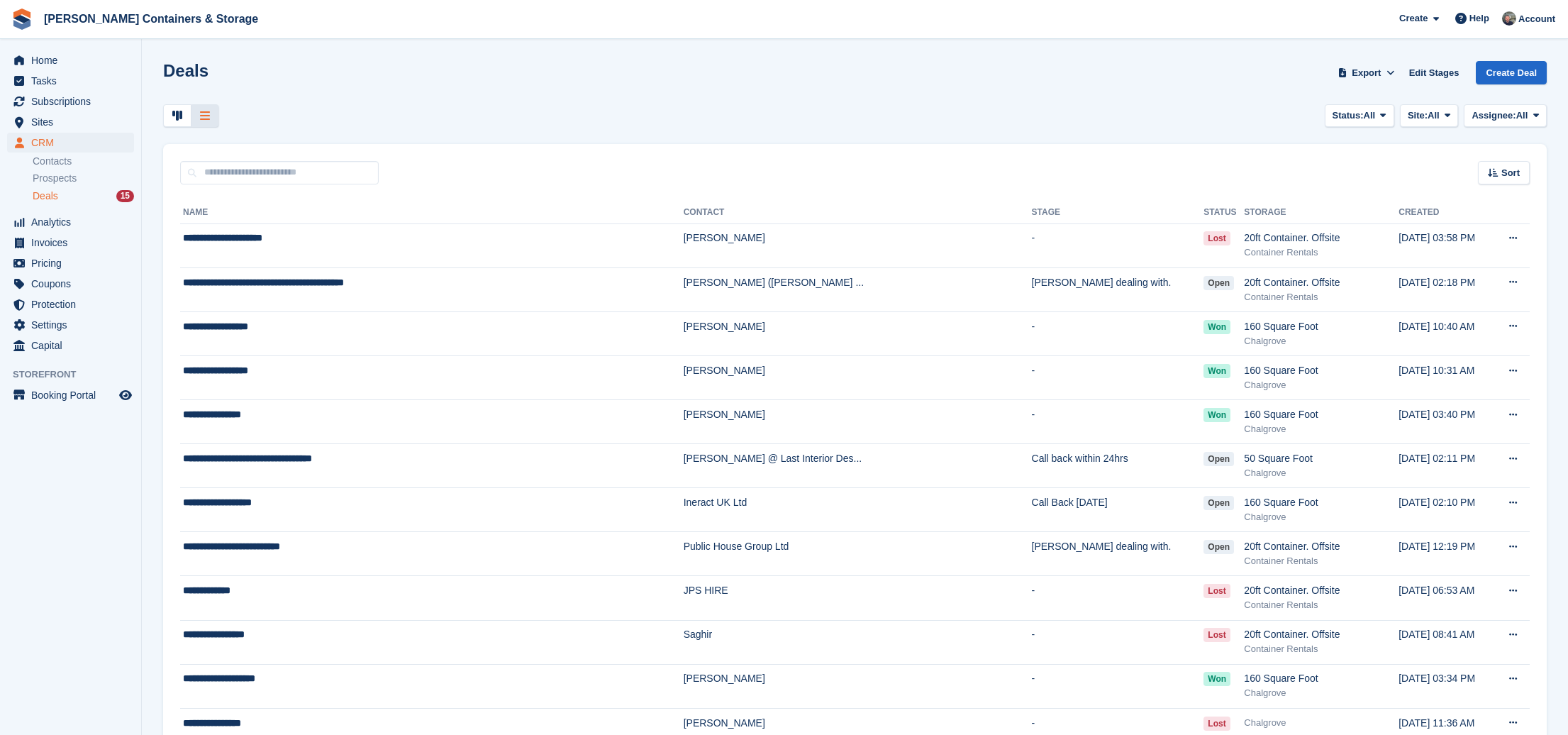
click at [187, 114] on div at bounding box center [176, 115] width 28 height 23
